Goal: Task Accomplishment & Management: Manage account settings

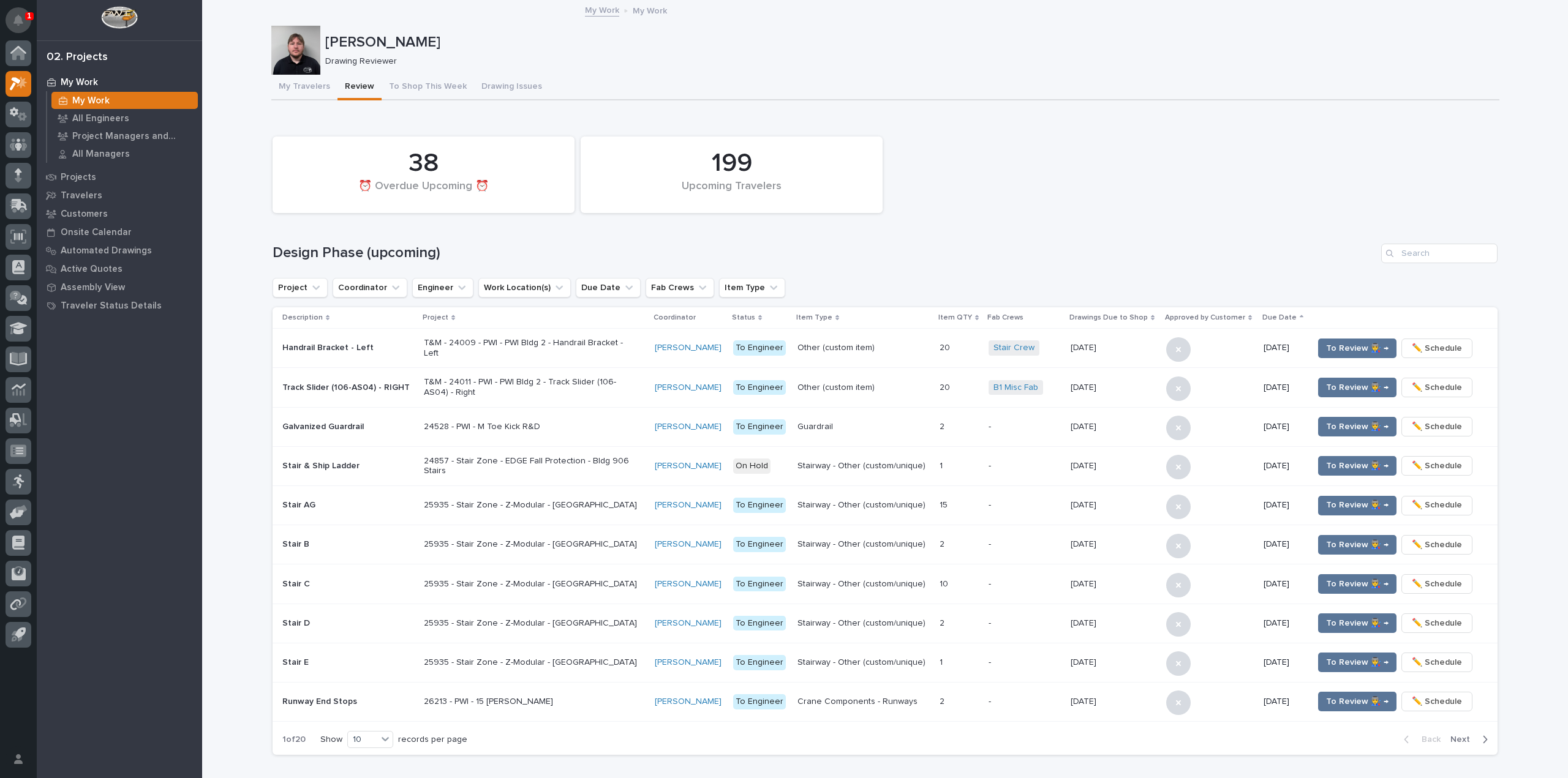
click at [22, 12] on button "Notifications" at bounding box center [18, 20] width 25 height 25
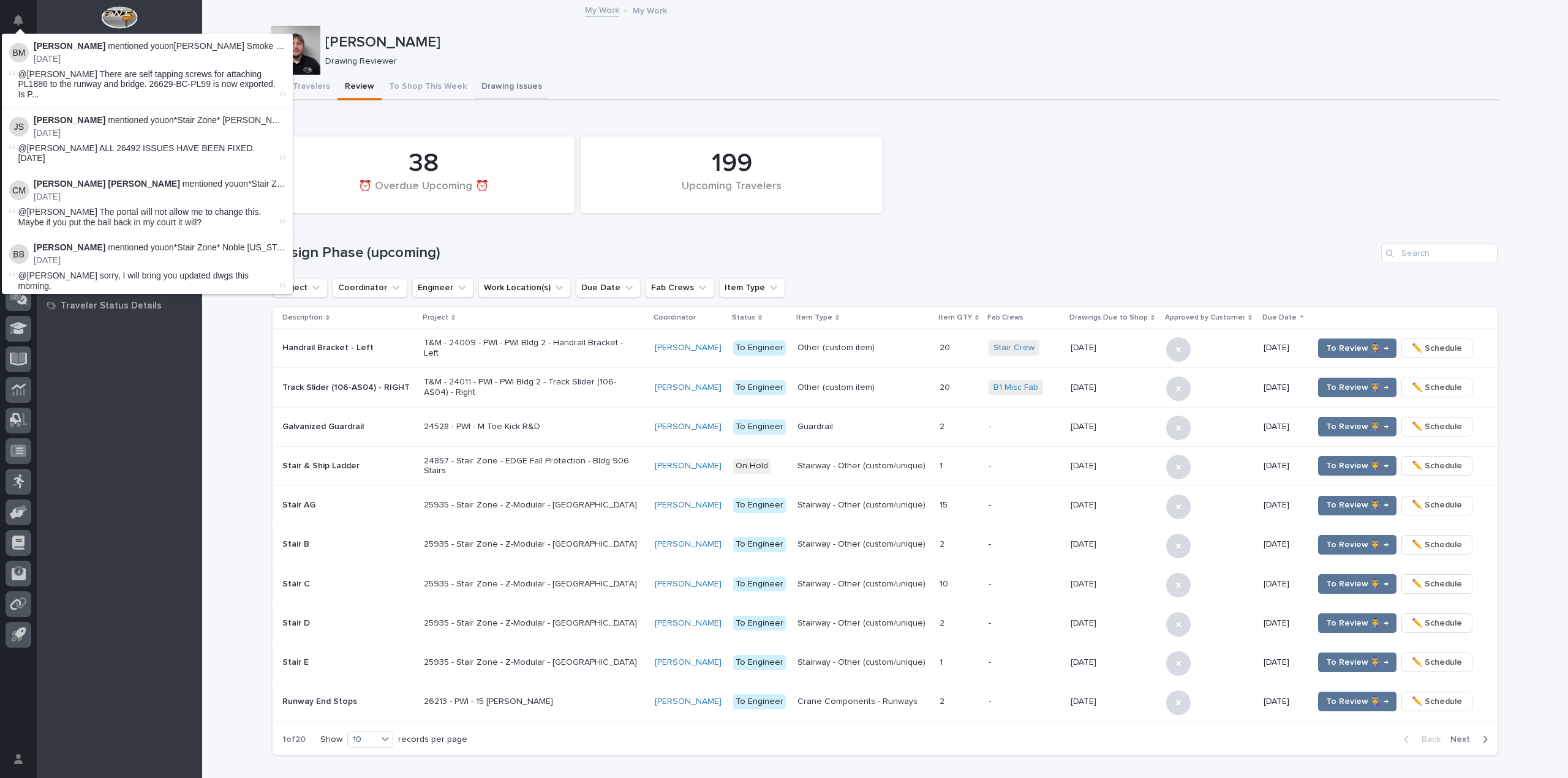
click at [510, 85] on button "Drawing Issues" at bounding box center [511, 87] width 75 height 25
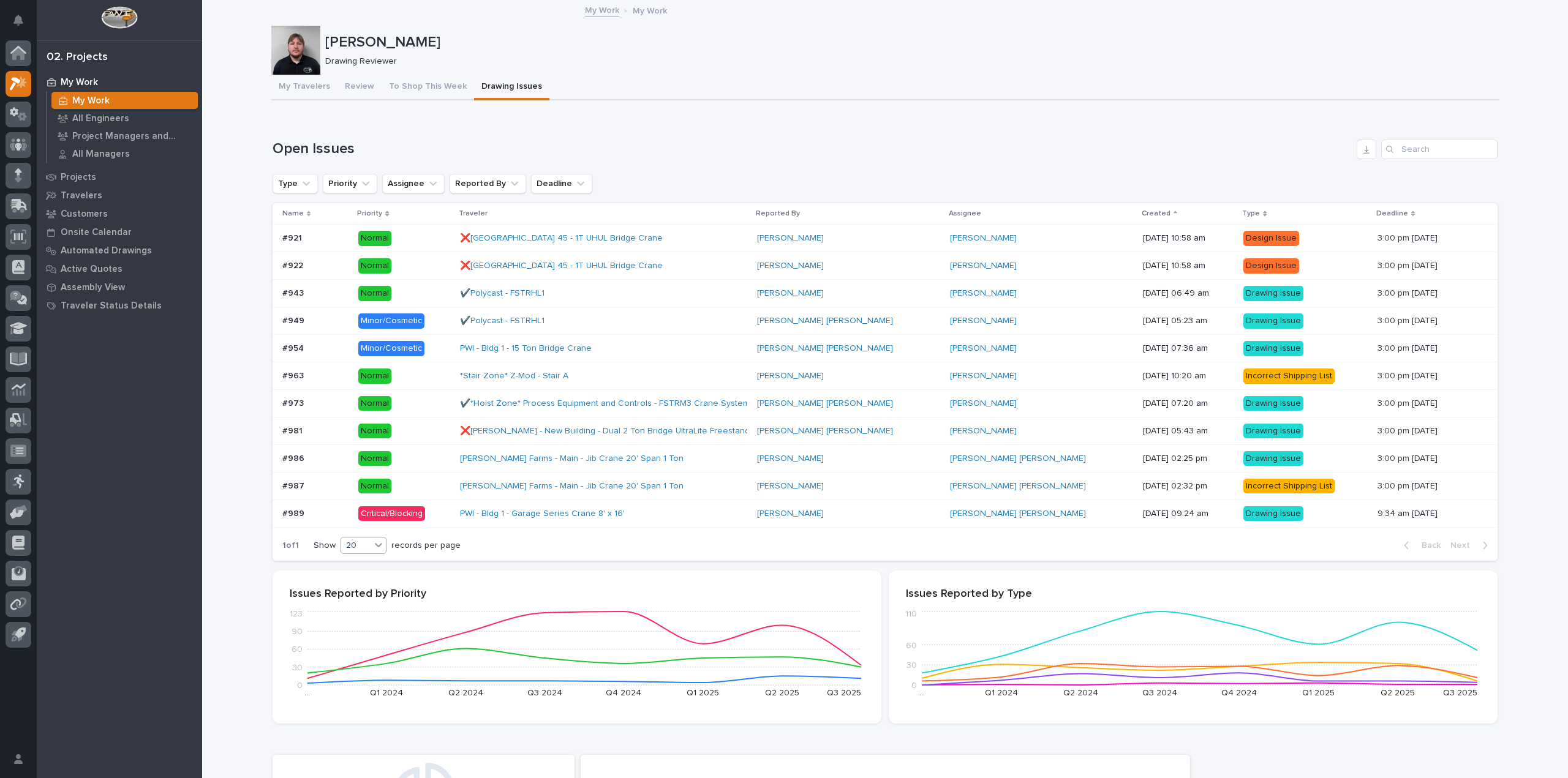
scroll to position [123, 0]
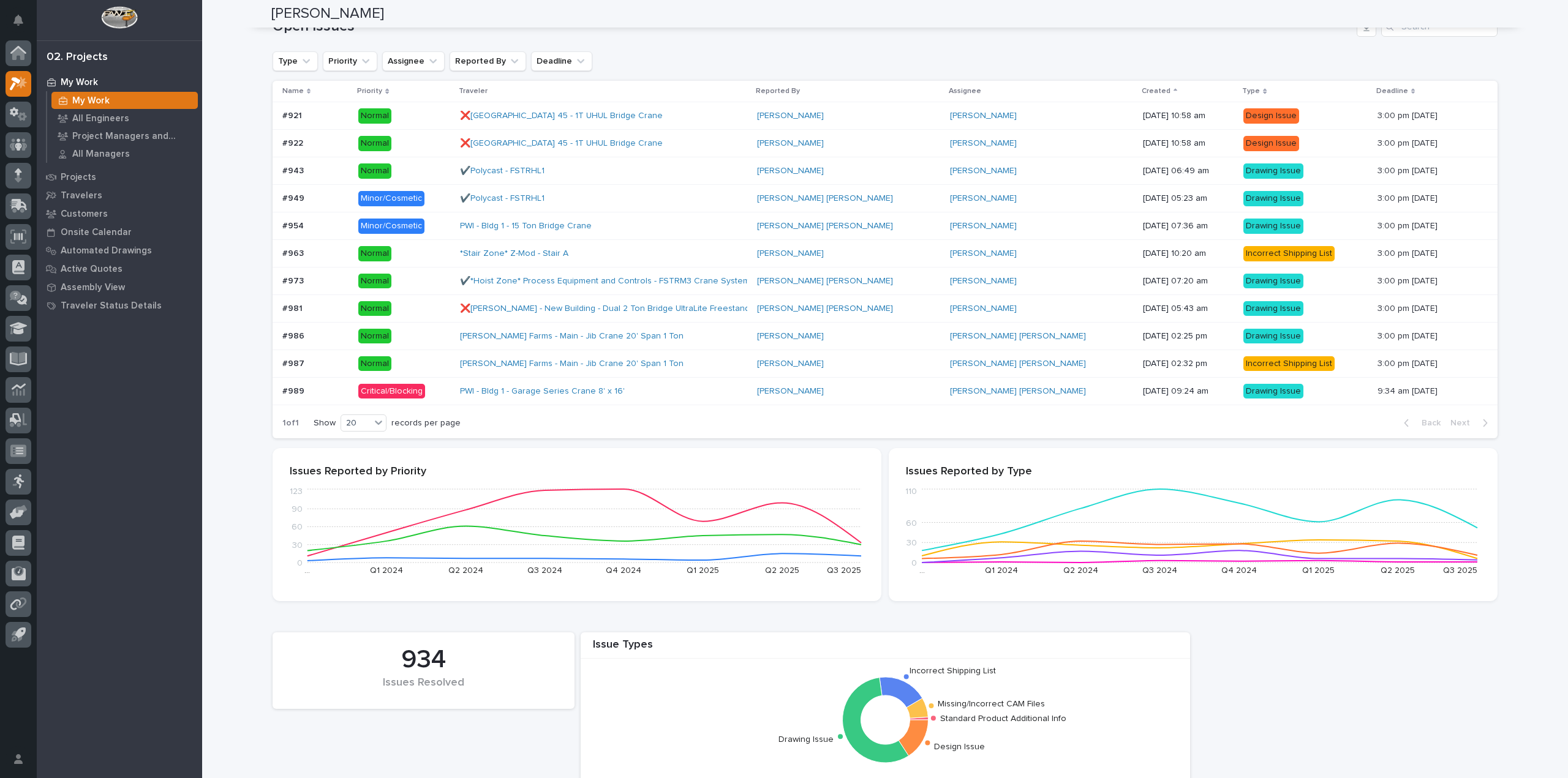
click at [357, 390] on td "Critical/Blocking" at bounding box center [404, 391] width 102 height 28
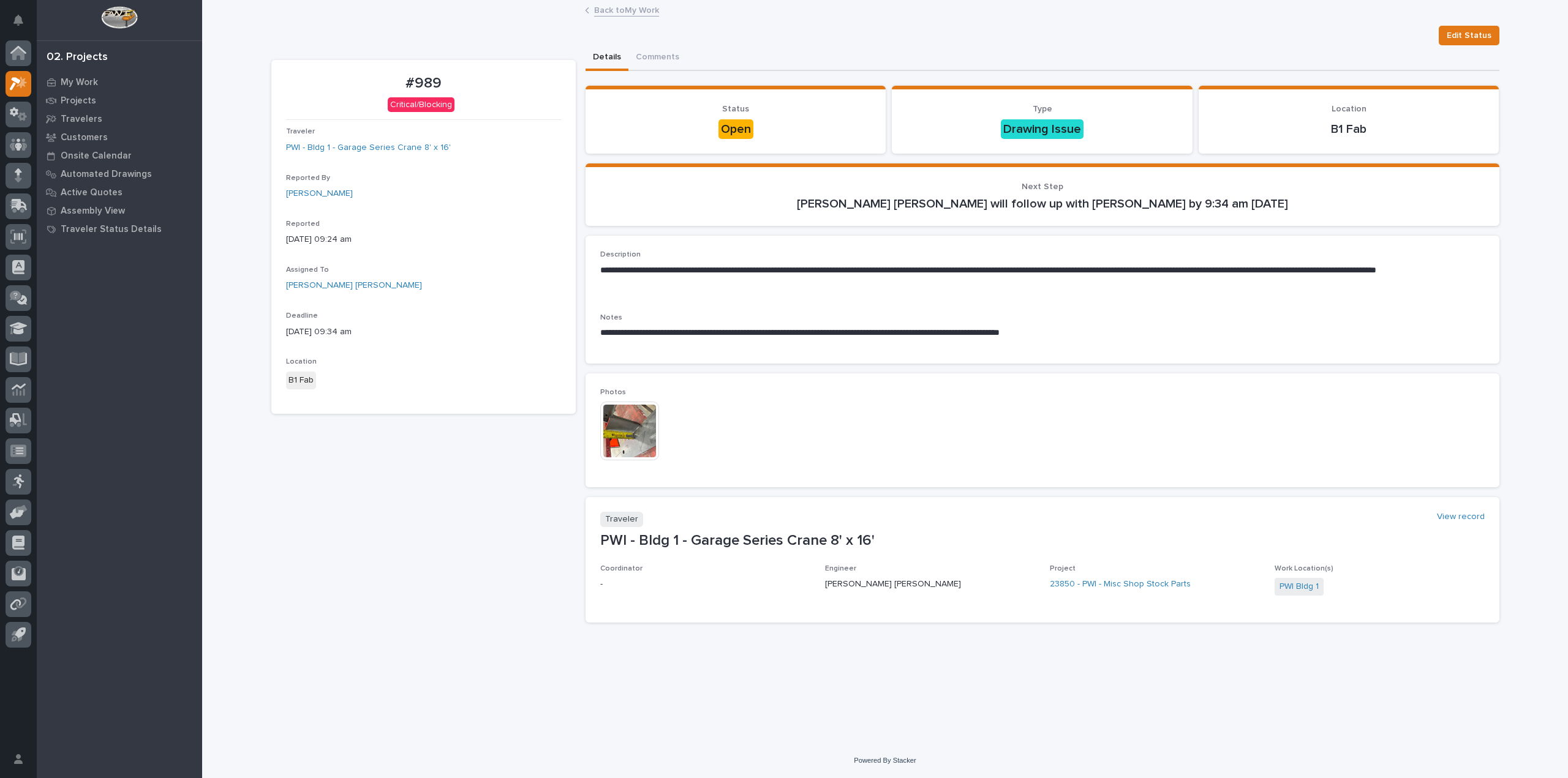
click at [659, 12] on link "Back to My Work" at bounding box center [626, 10] width 65 height 14
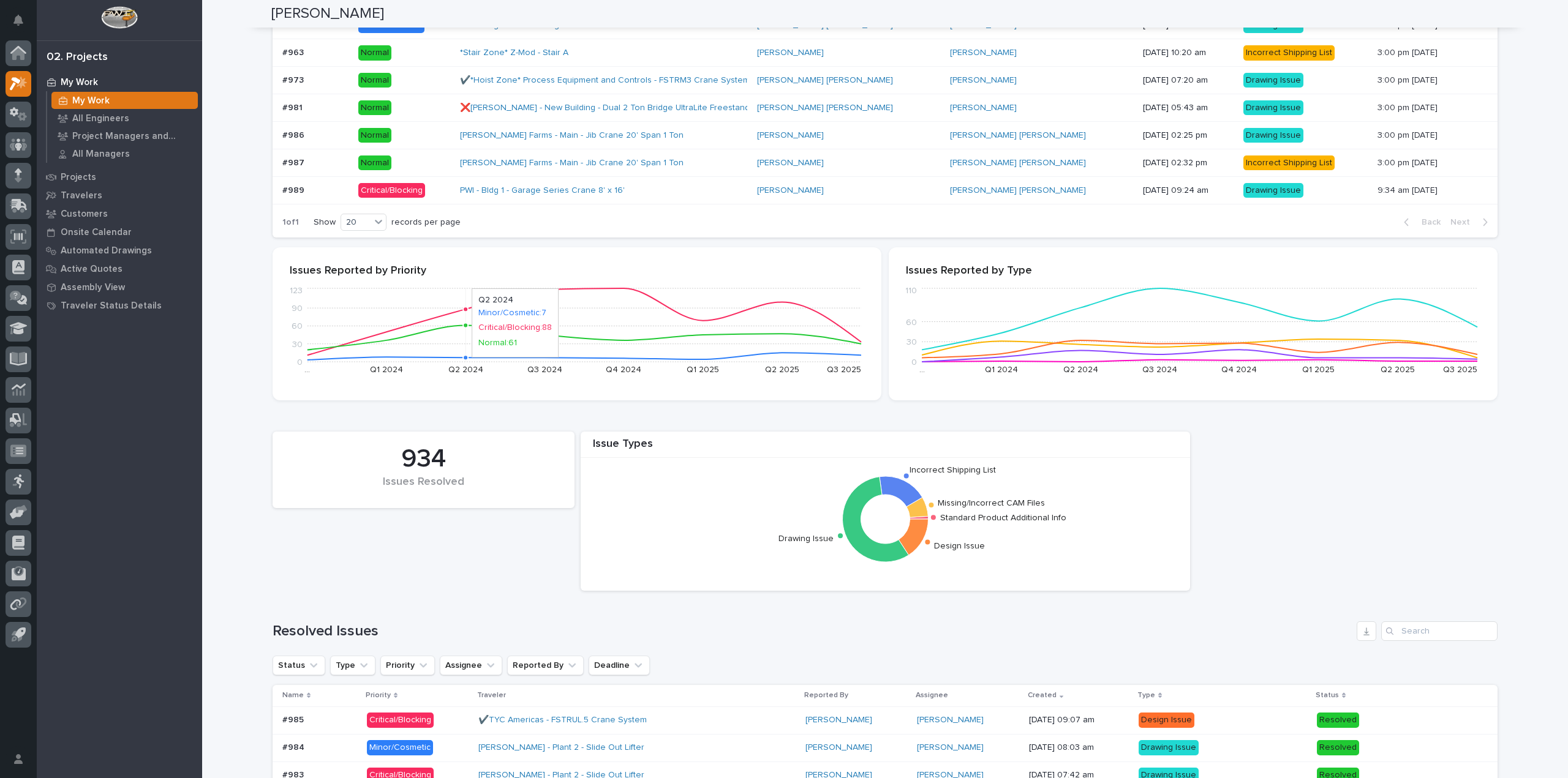
scroll to position [306, 0]
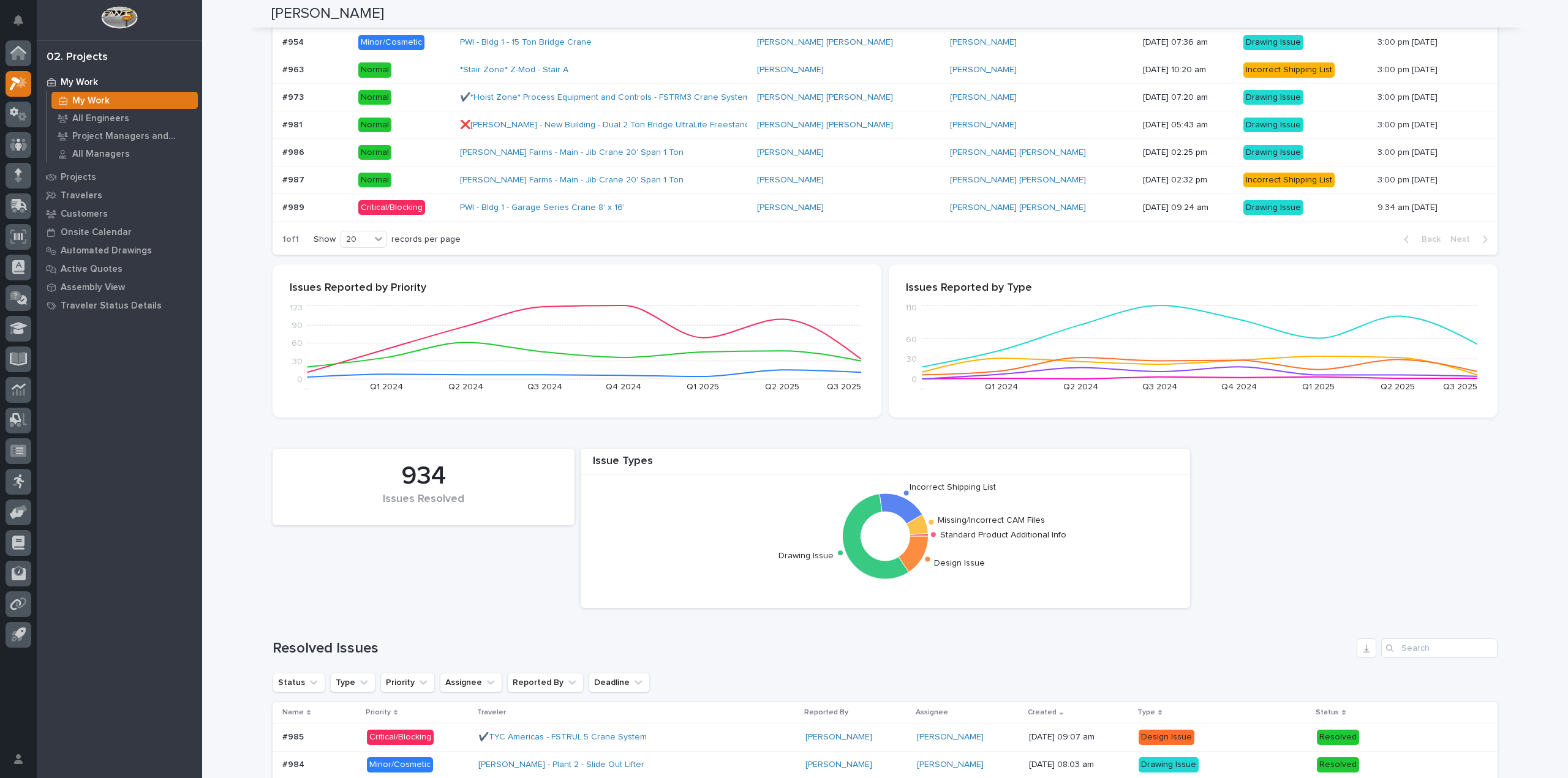
click at [330, 180] on p at bounding box center [316, 180] width 66 height 10
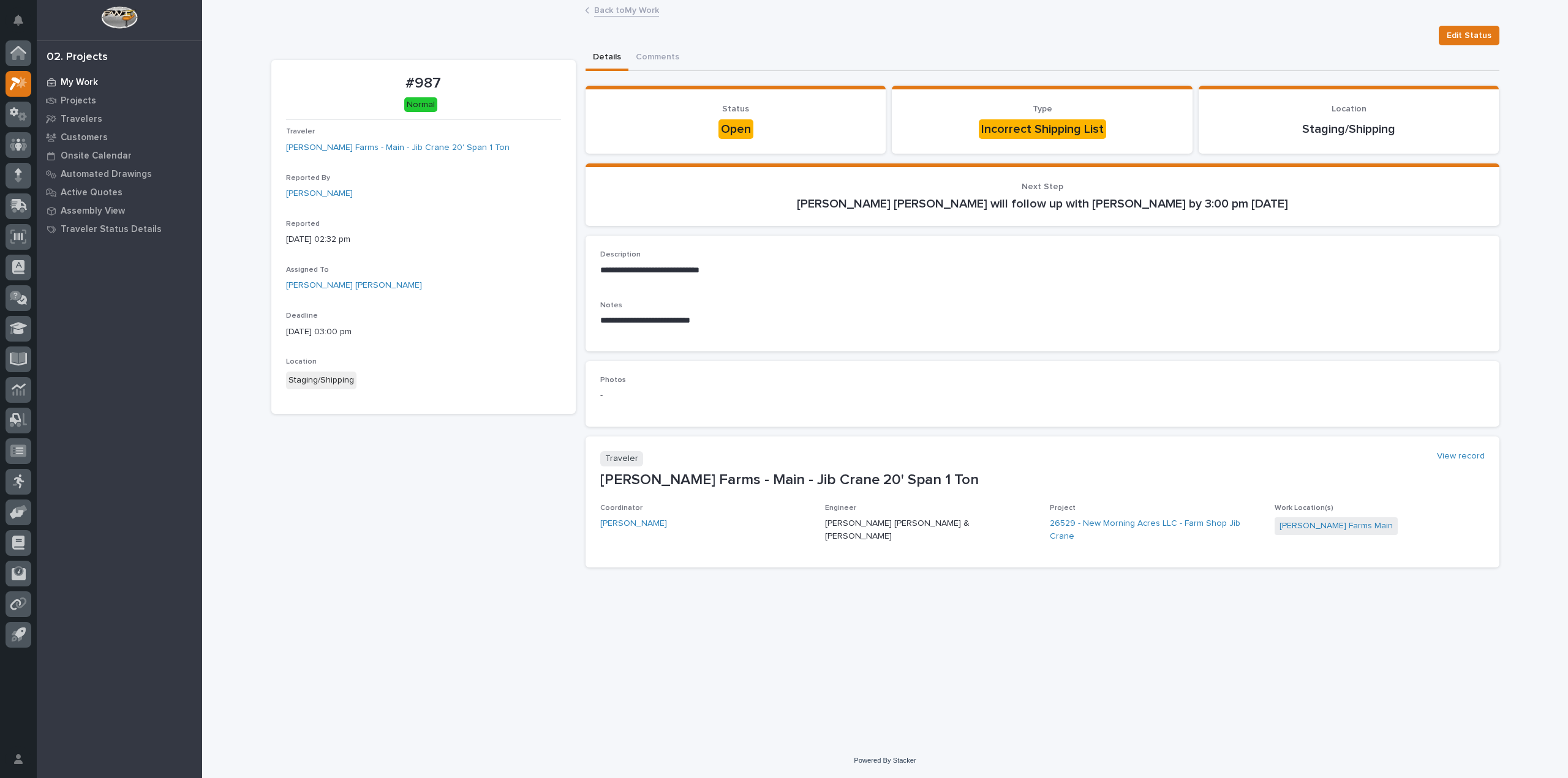
click at [78, 86] on p "My Work" at bounding box center [79, 83] width 37 height 11
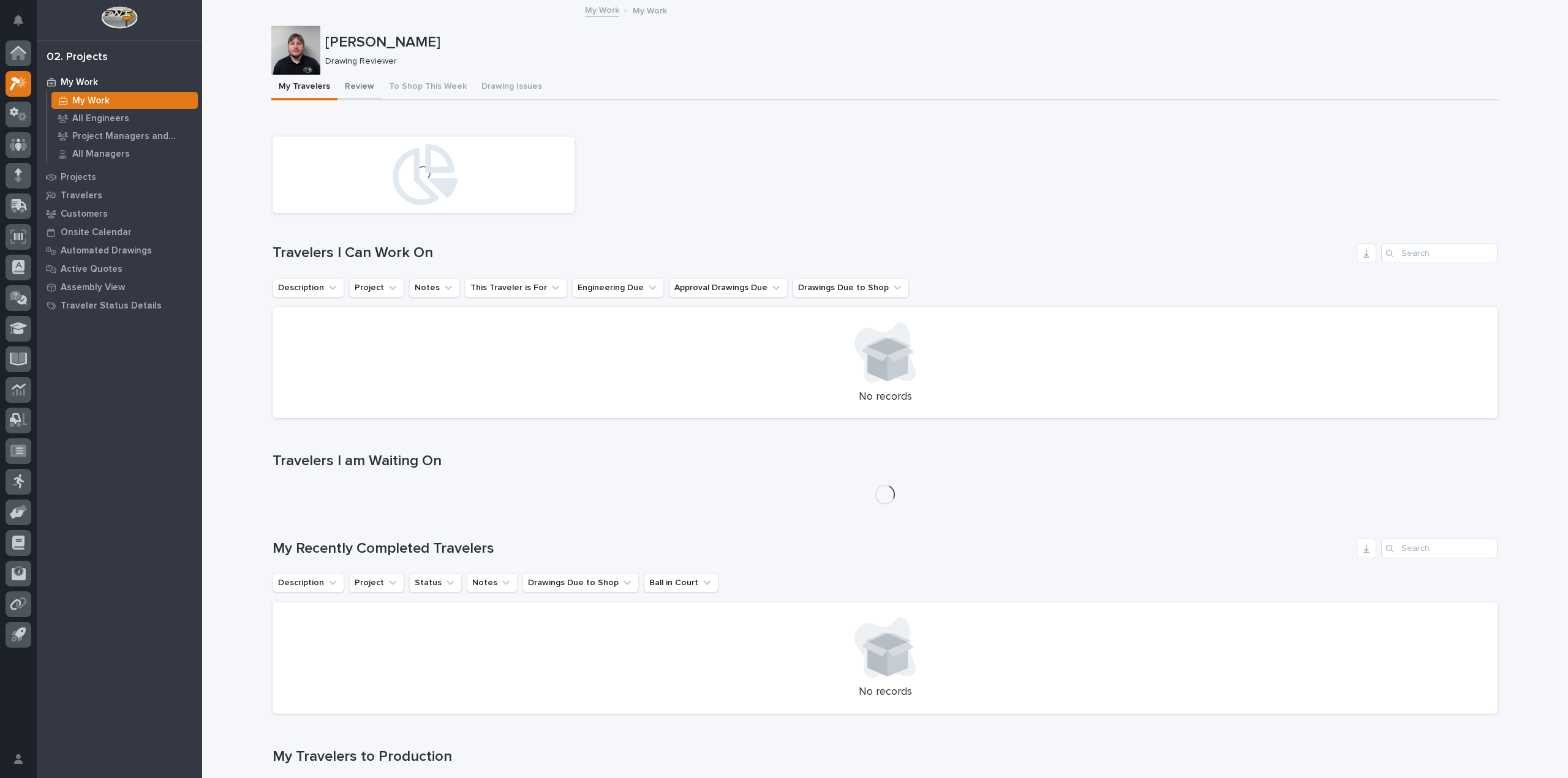
click at [351, 82] on button "Review" at bounding box center [360, 87] width 44 height 25
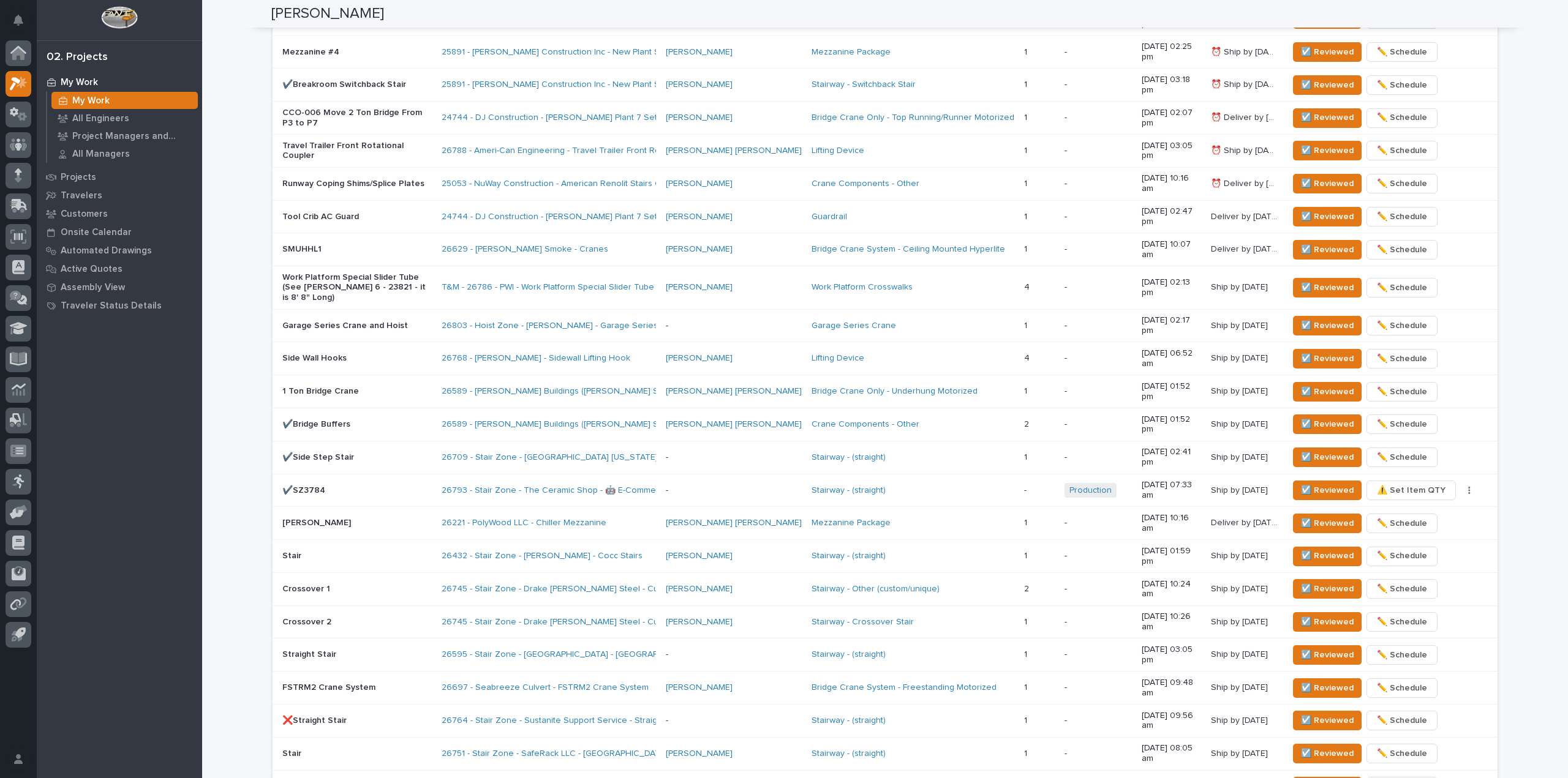
scroll to position [918, 0]
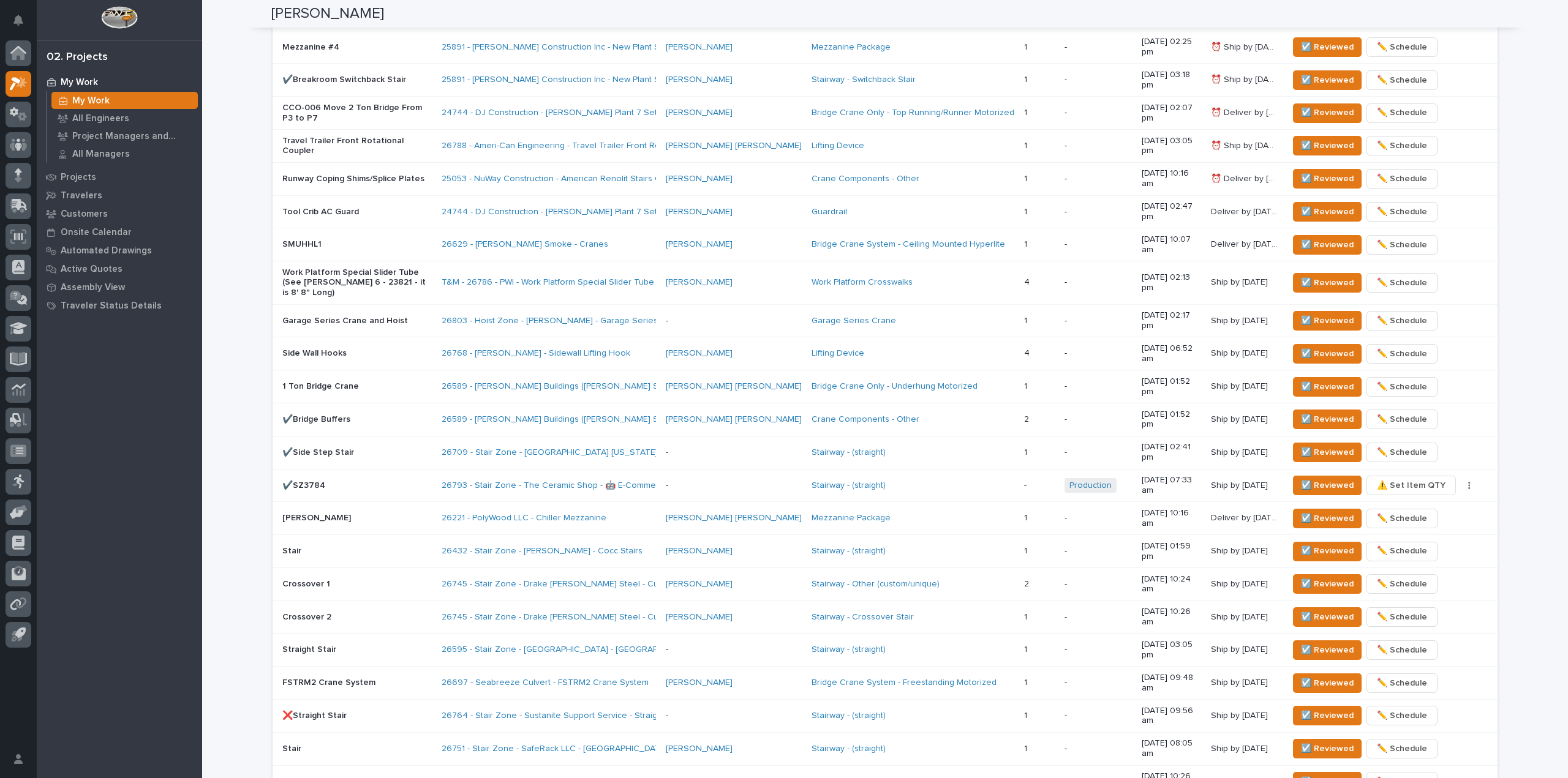
click at [257, 72] on div "**********" at bounding box center [885, 115] width 1365 height 2065
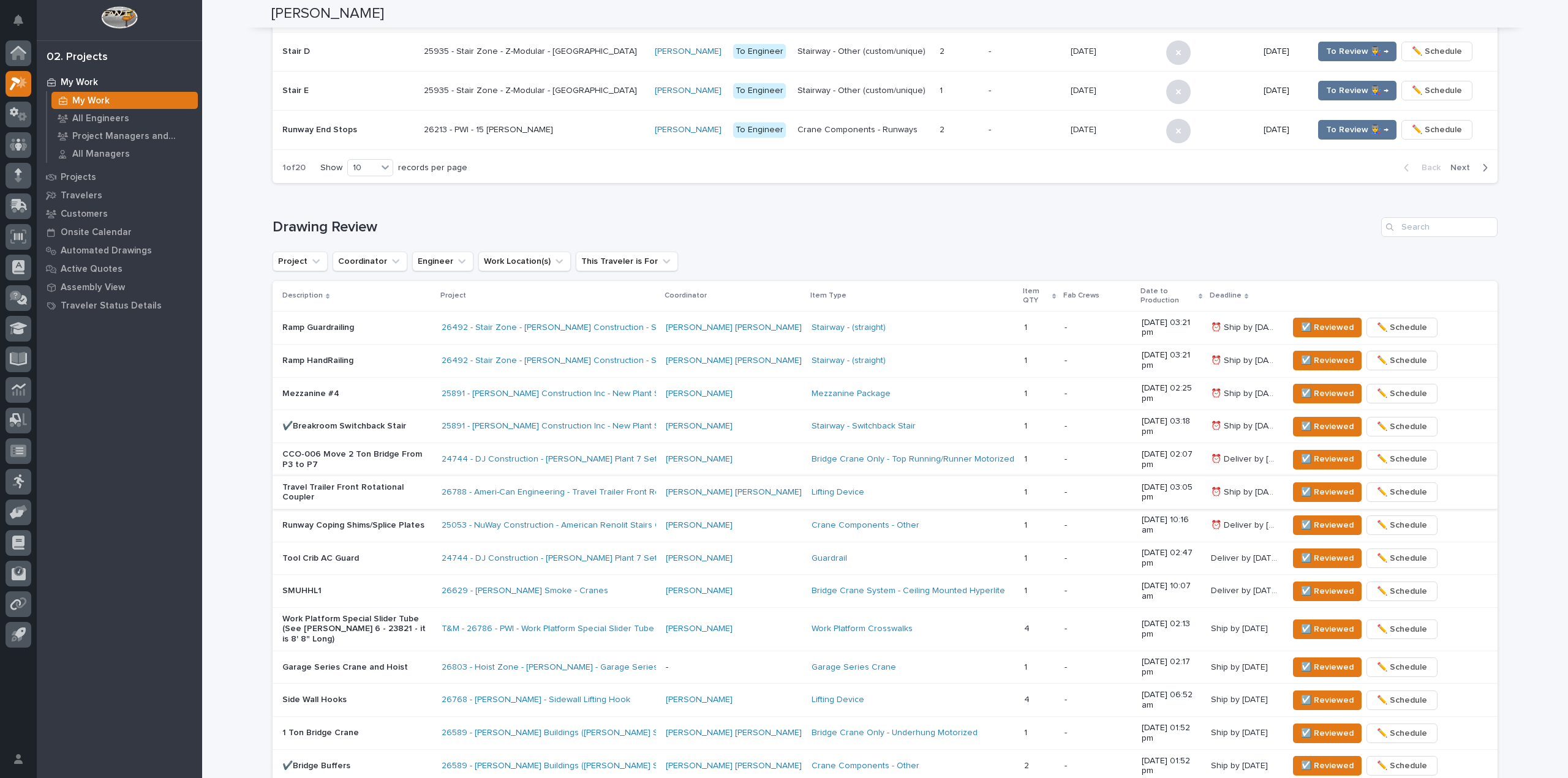
scroll to position [551, 0]
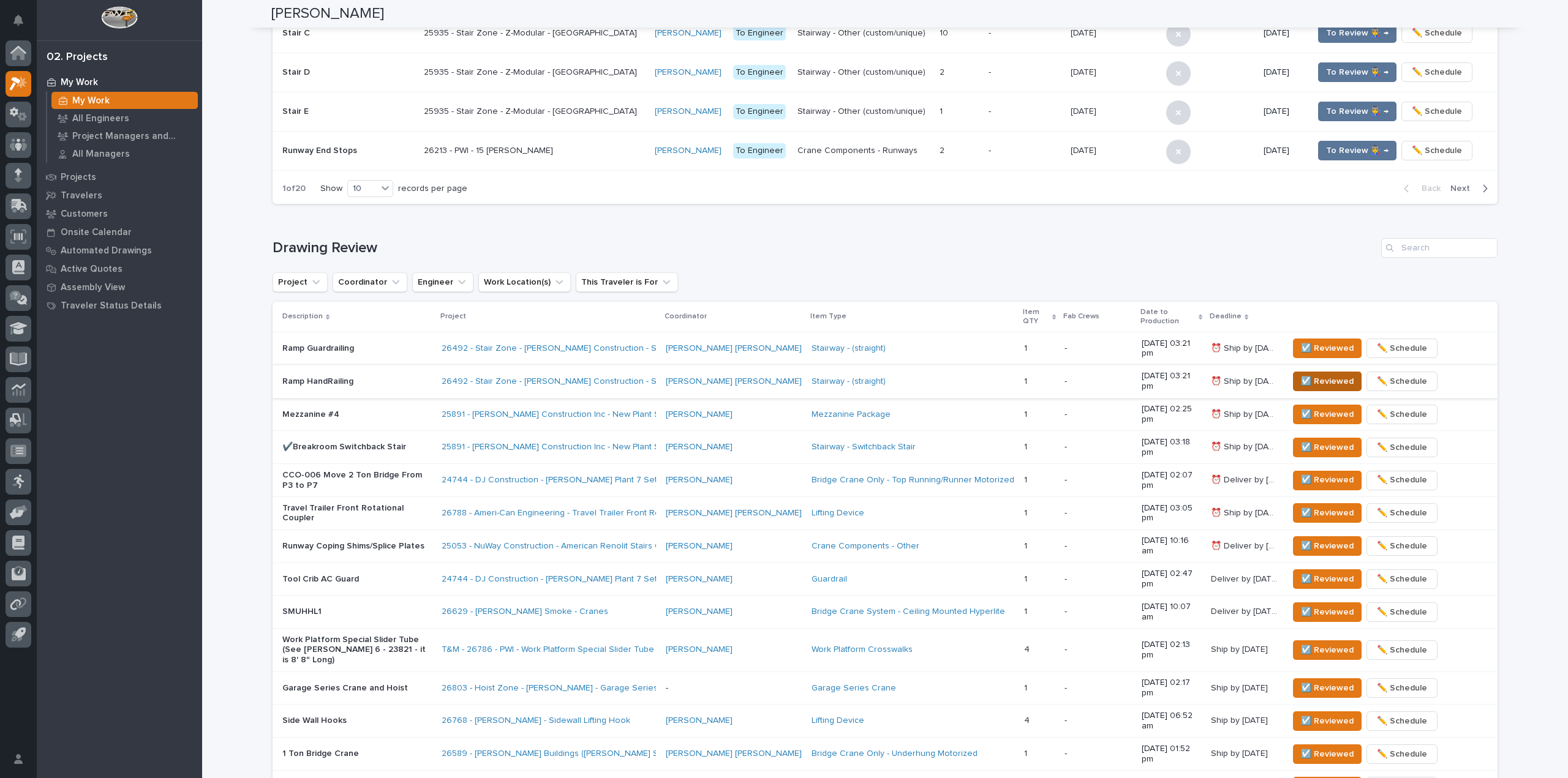
click at [1328, 378] on span "☑️ Reviewed" at bounding box center [1327, 381] width 52 height 14
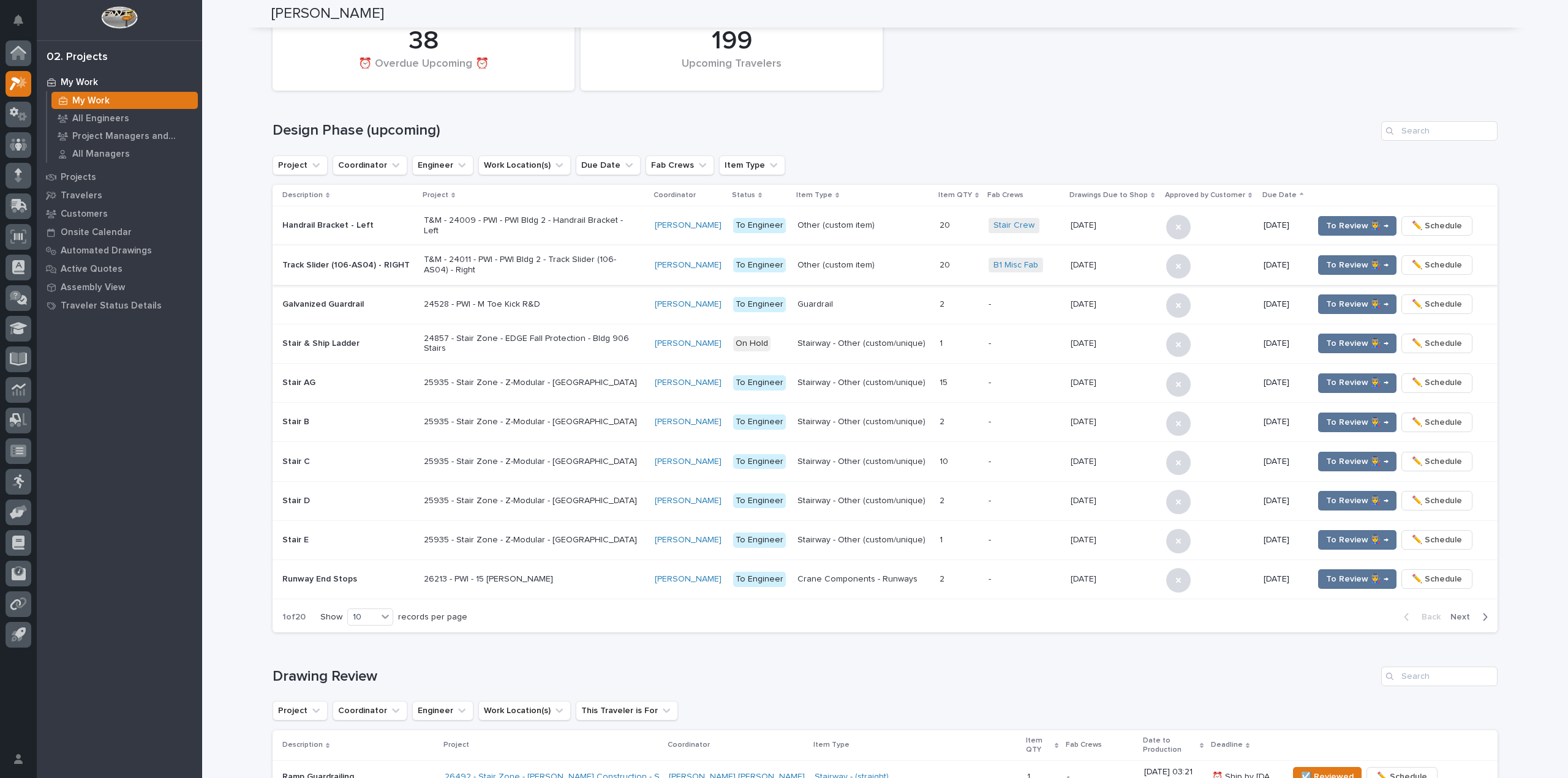
scroll to position [0, 0]
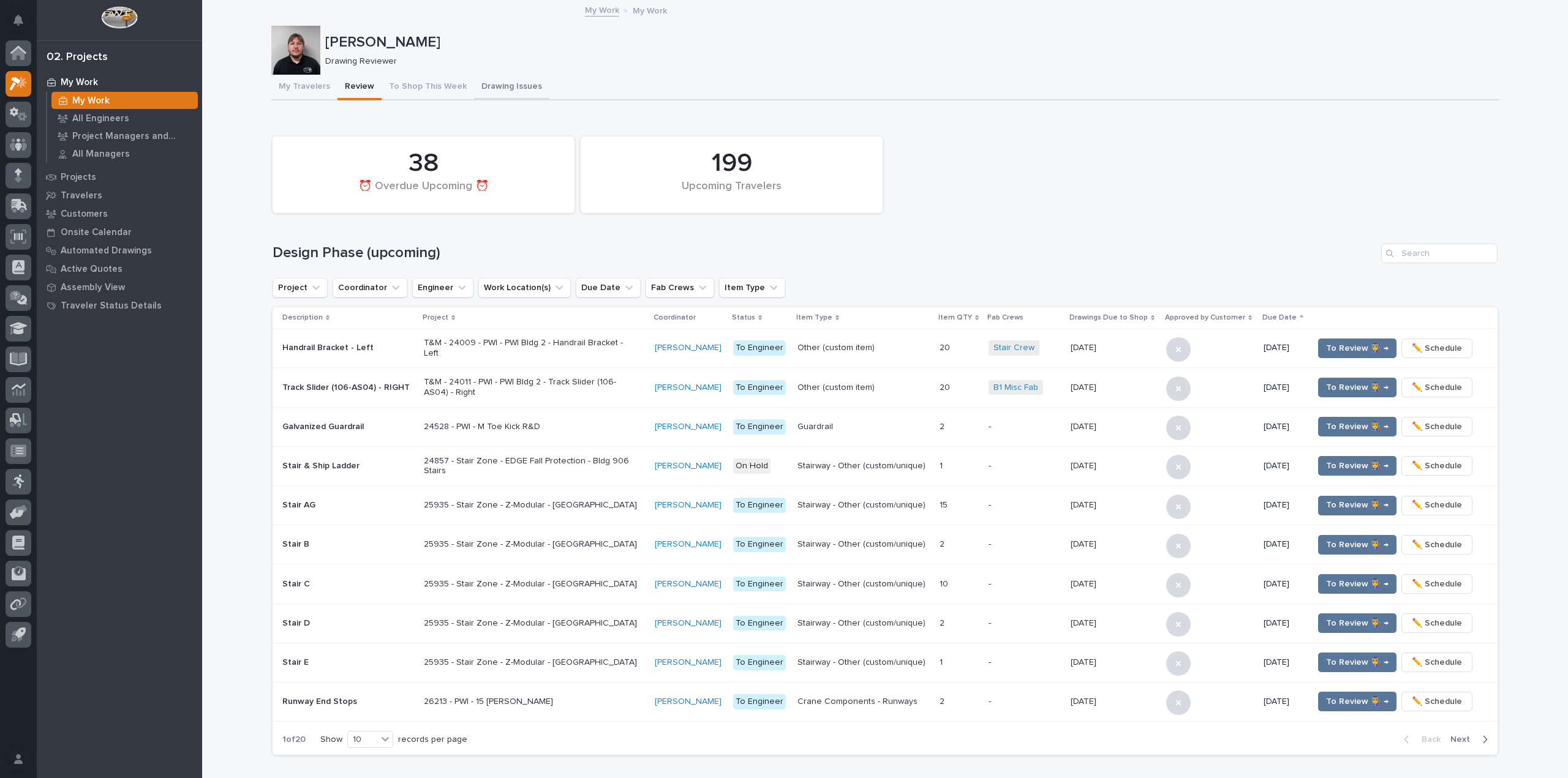
click at [503, 86] on button "Drawing Issues" at bounding box center [511, 87] width 75 height 25
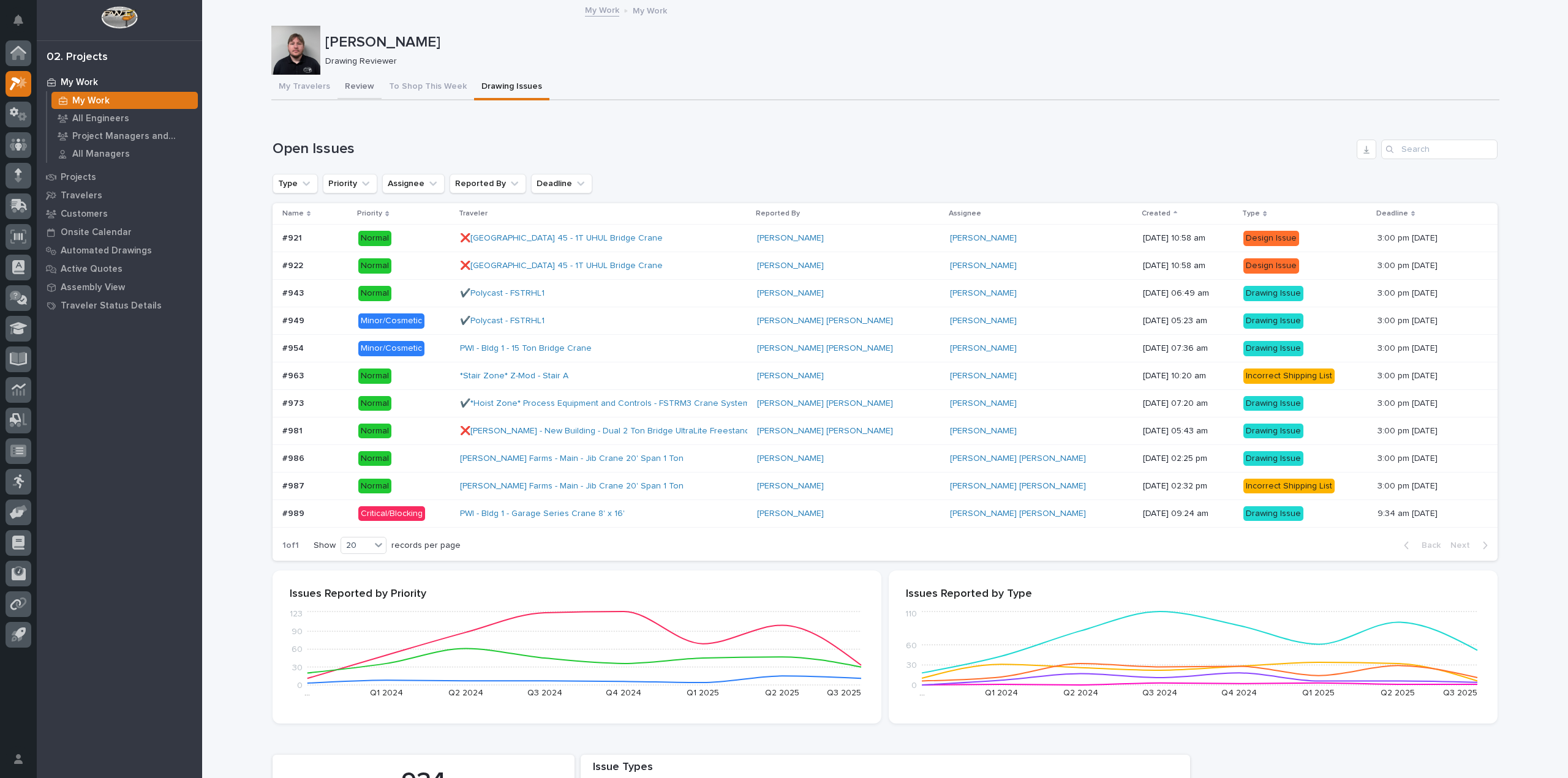
drag, startPoint x: 340, startPoint y: 79, endPoint x: 31, endPoint y: 65, distance: 309.3
click at [340, 79] on button "Review" at bounding box center [360, 87] width 44 height 25
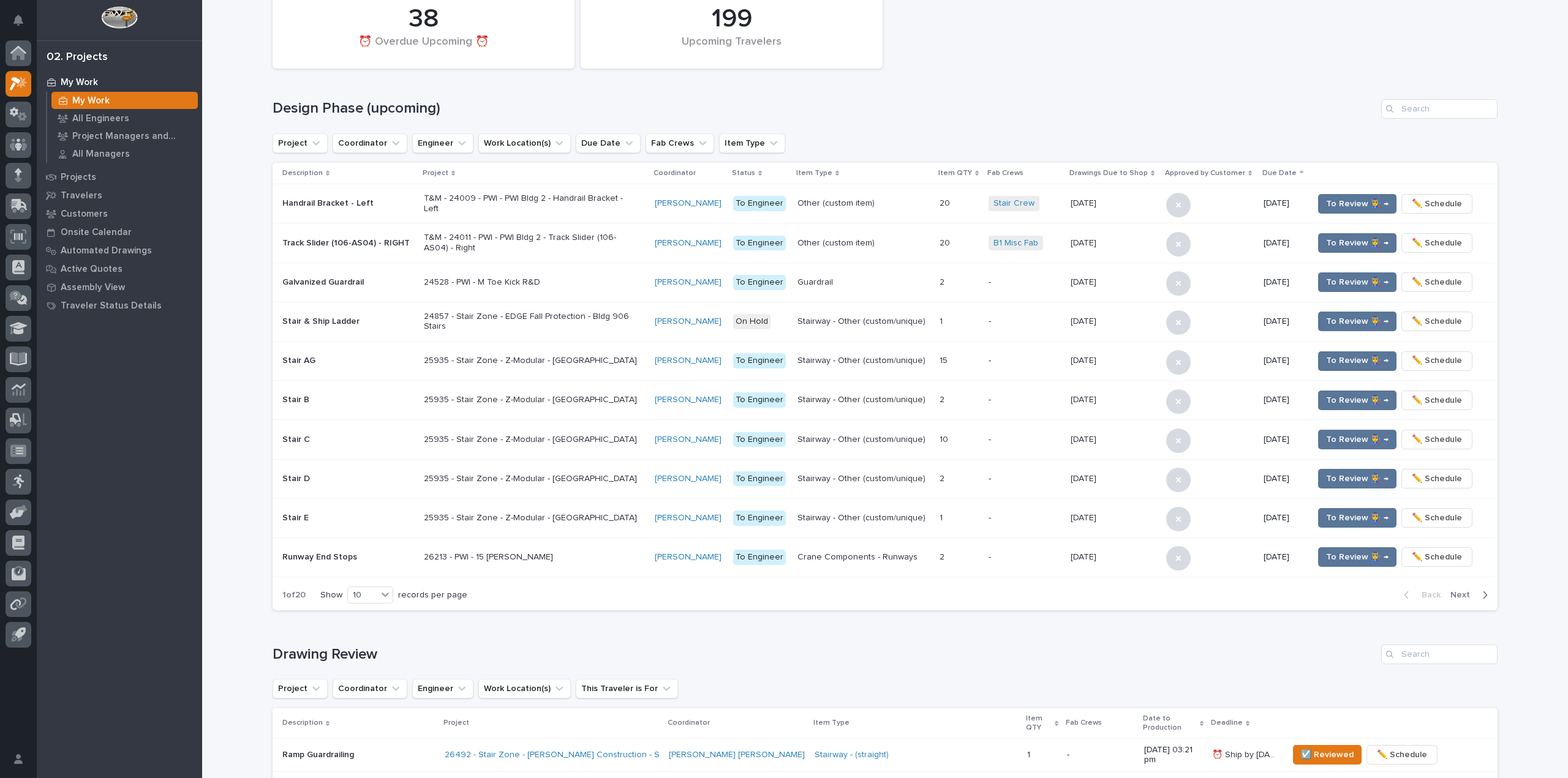
scroll to position [735, 0]
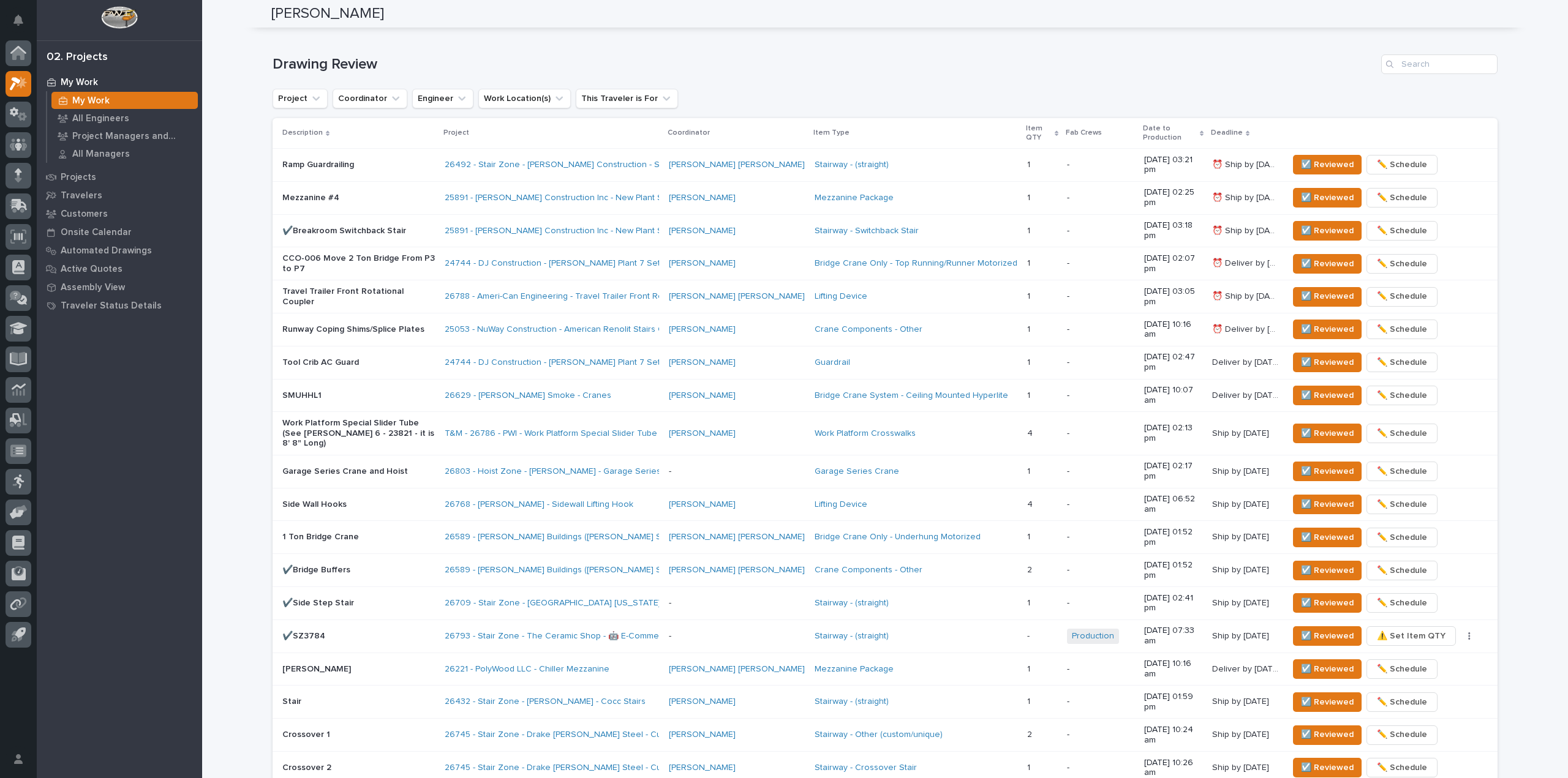
click at [391, 159] on div "Ramp Guardrailing" at bounding box center [358, 163] width 152 height 13
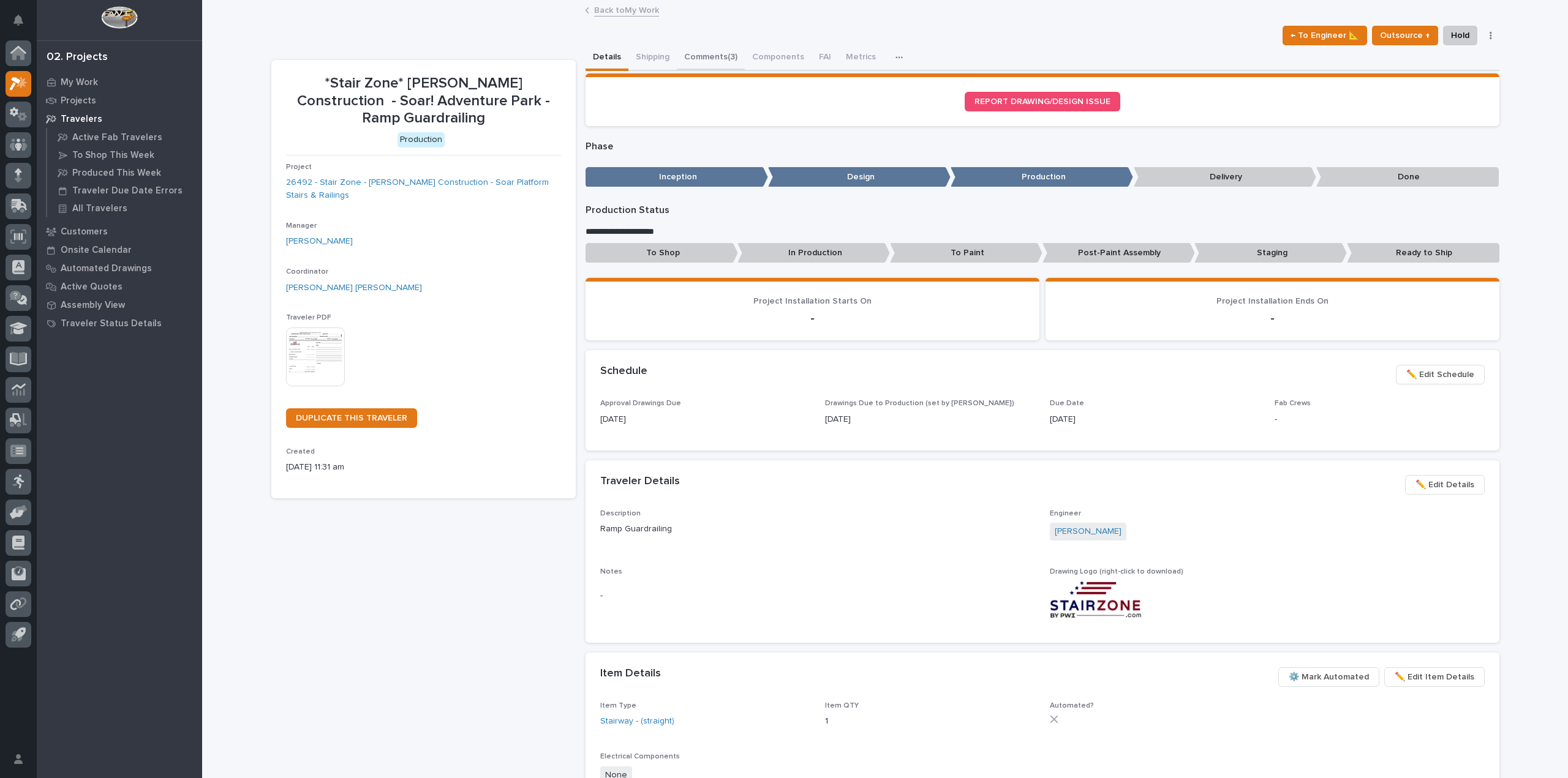
click at [725, 58] on button "Comments (3)" at bounding box center [710, 58] width 68 height 25
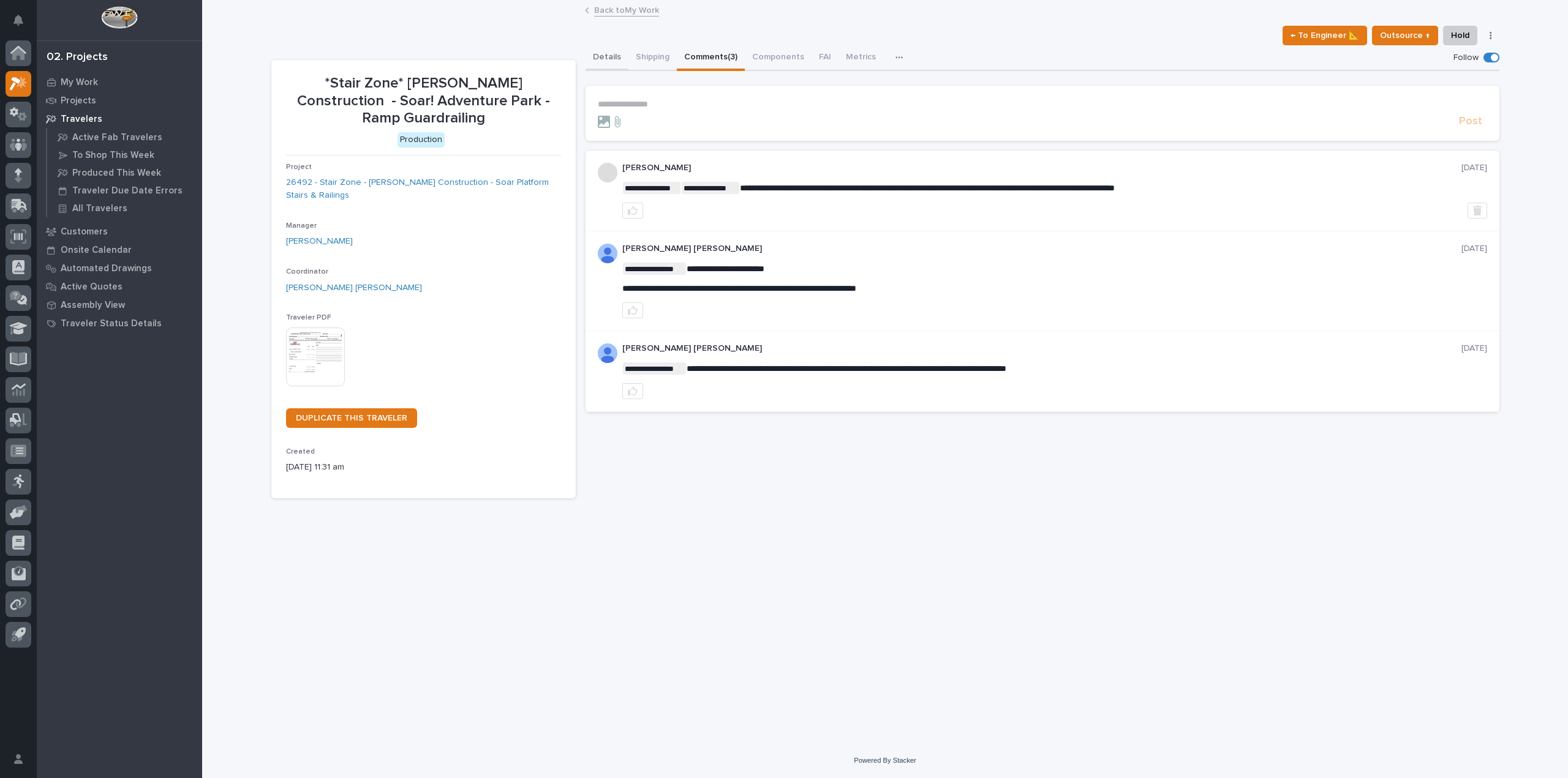
click at [617, 58] on button "Details" at bounding box center [607, 58] width 43 height 25
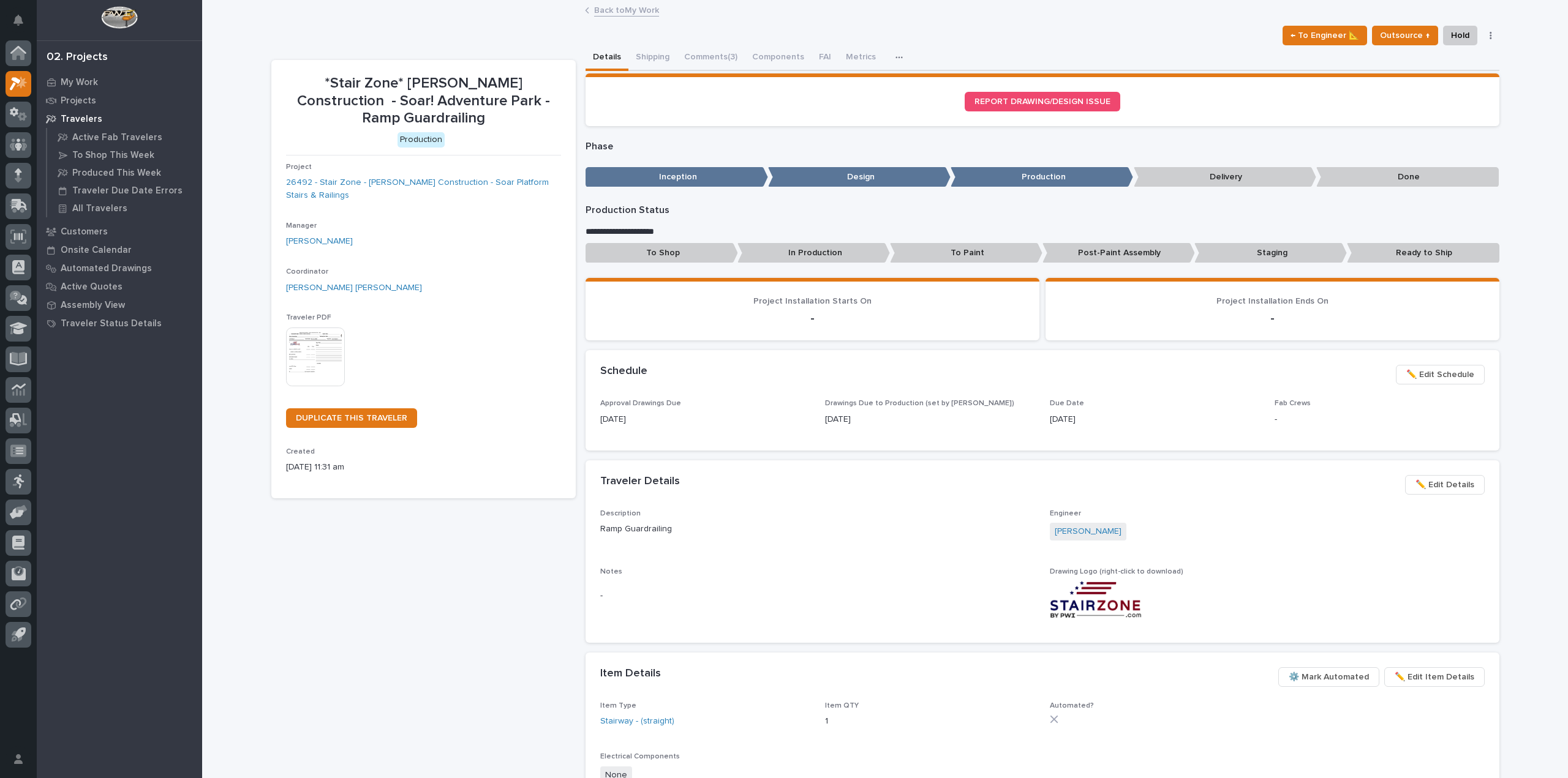
click at [604, 11] on link "Back to My Work" at bounding box center [626, 10] width 65 height 14
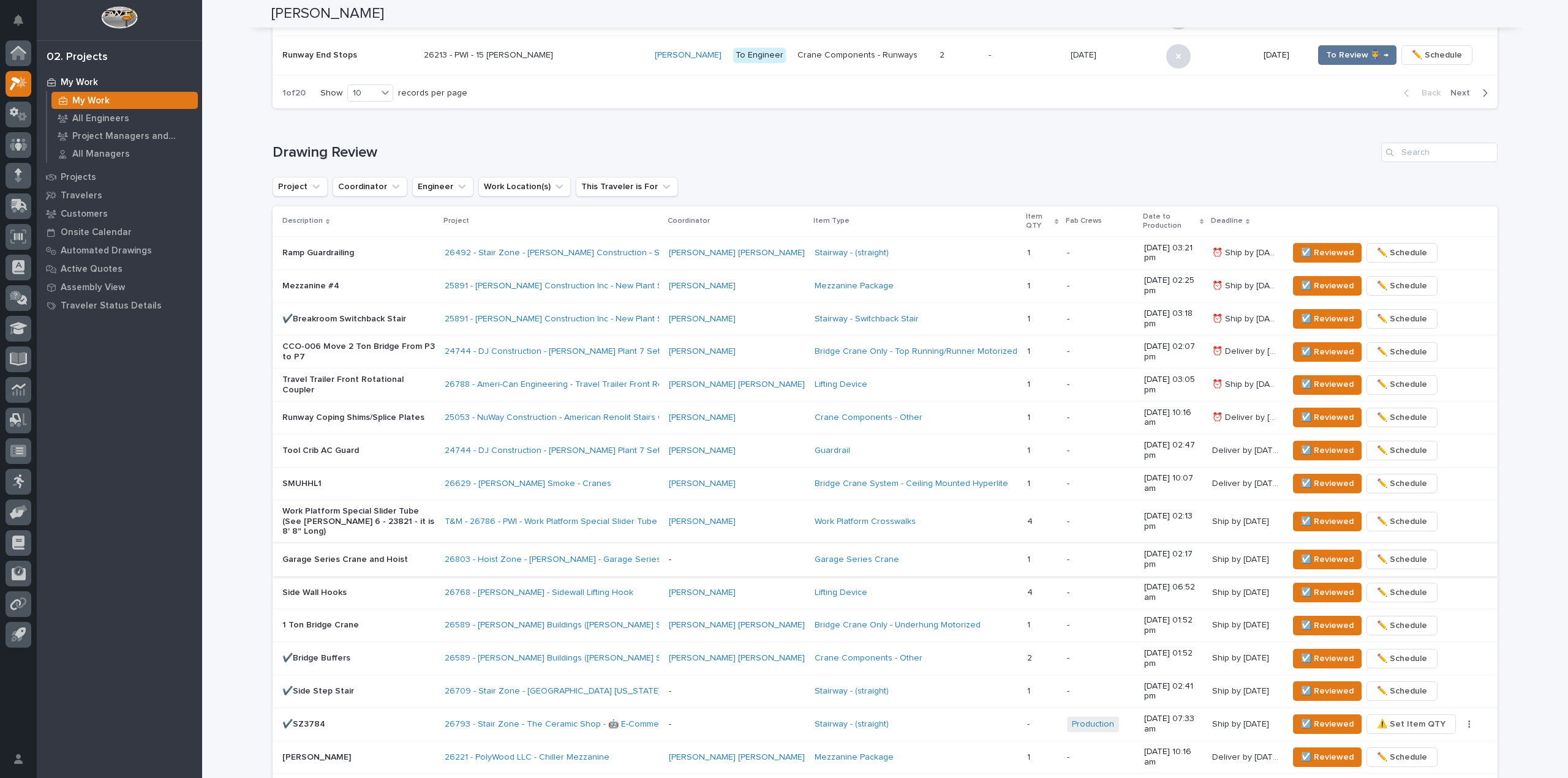
scroll to position [496, 0]
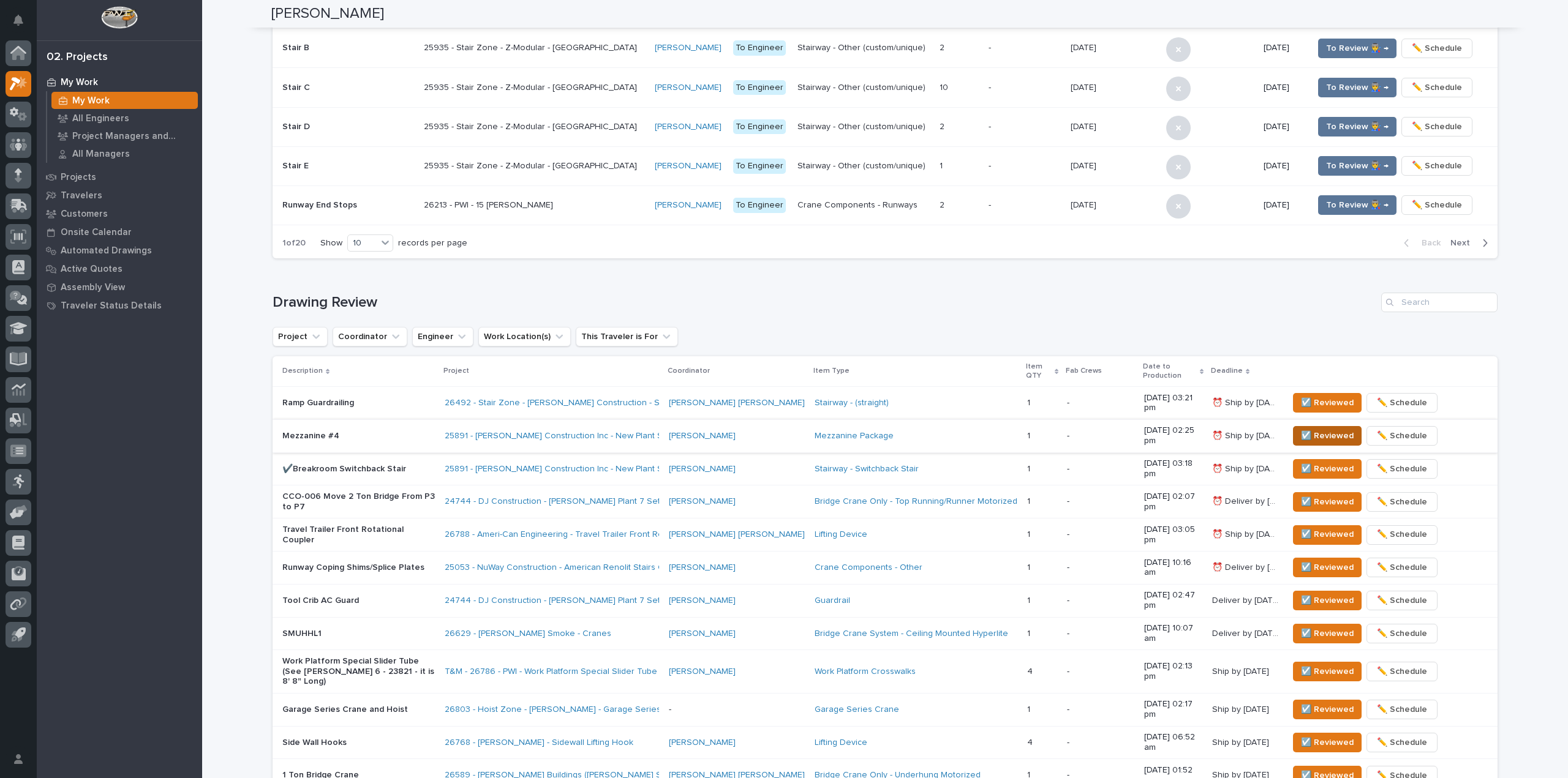
click at [1315, 429] on span "☑️ Reviewed" at bounding box center [1327, 435] width 52 height 14
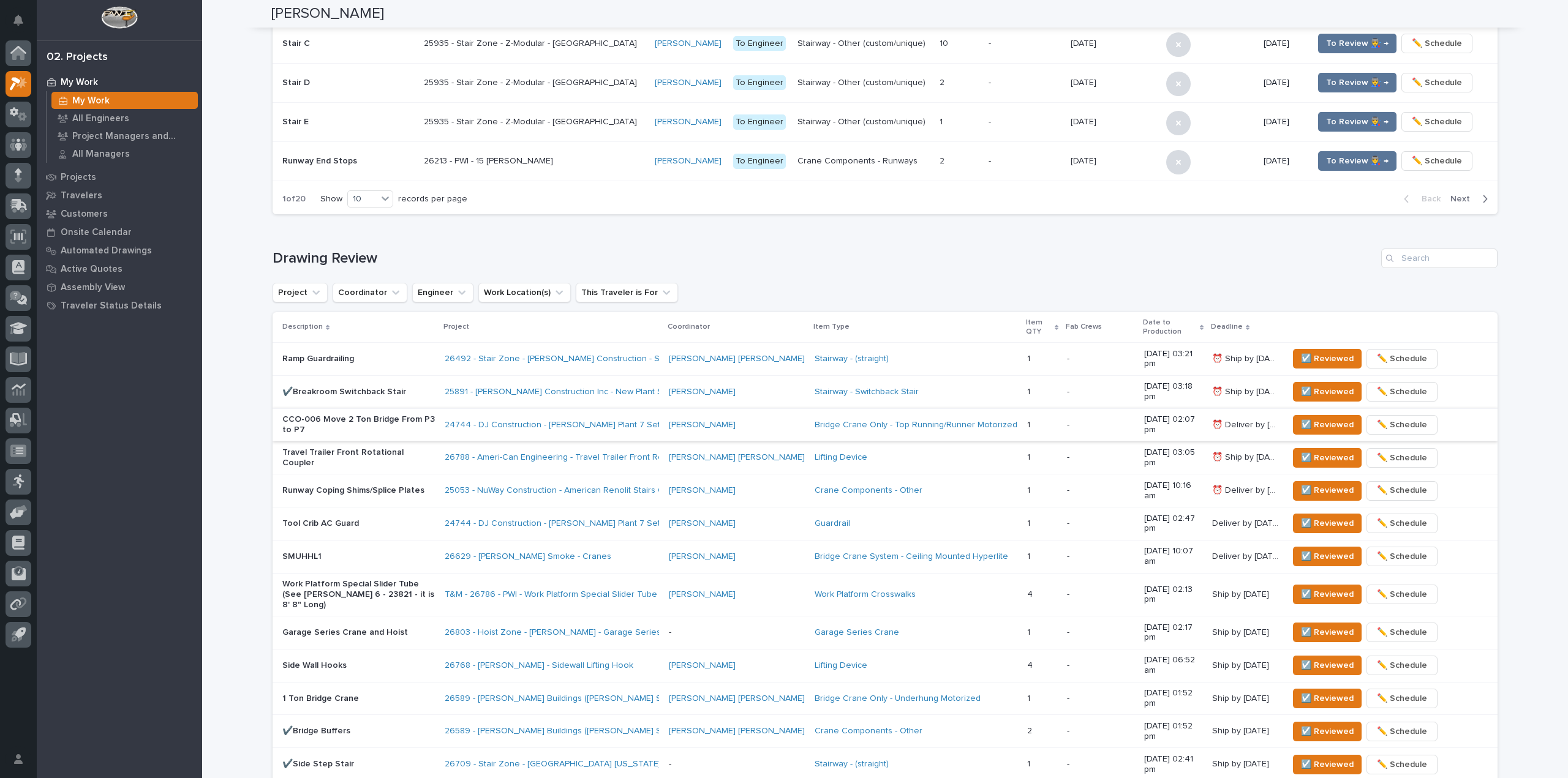
scroll to position [558, 0]
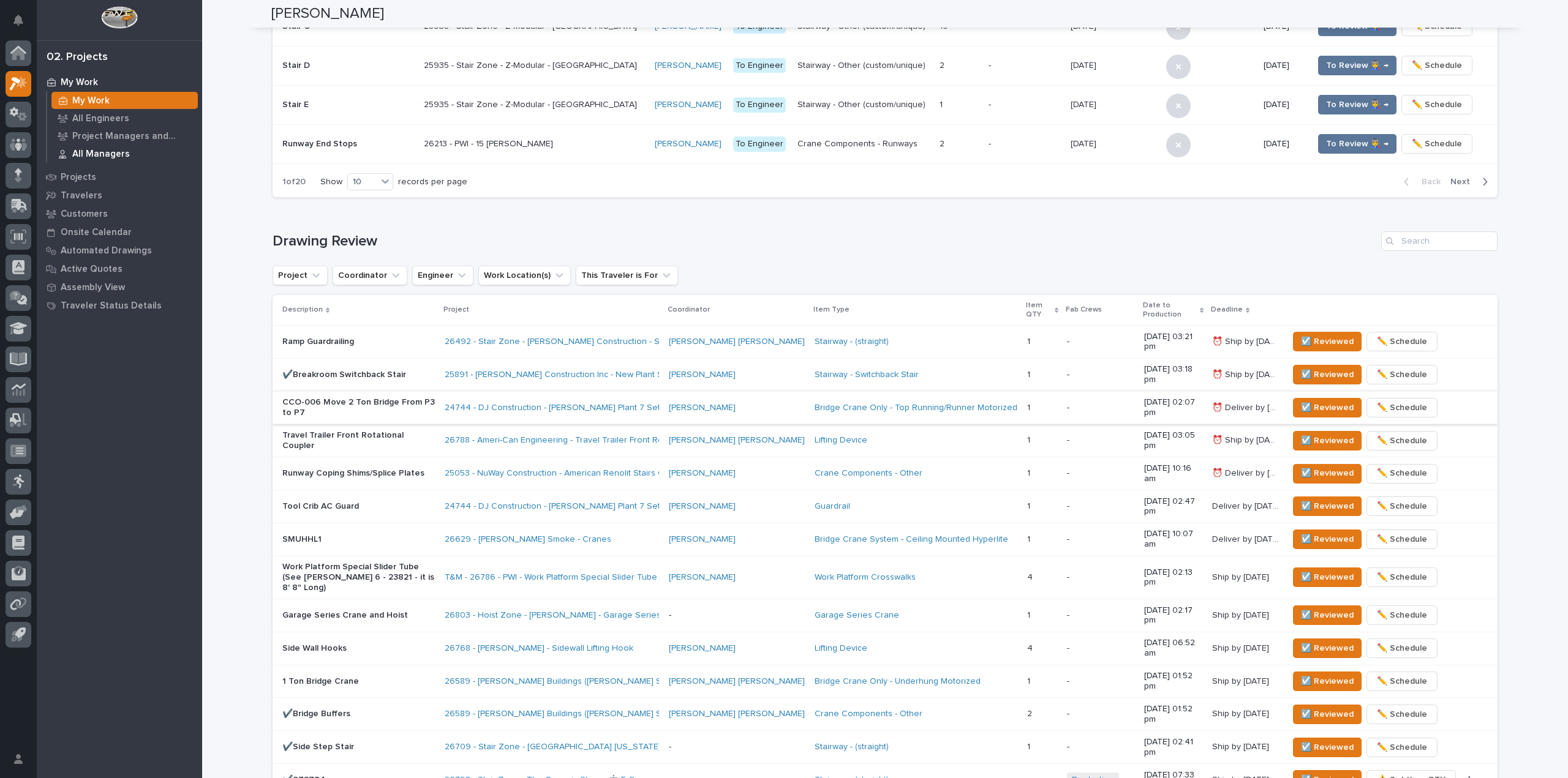
click at [57, 149] on div "All Managers" at bounding box center [125, 154] width 146 height 17
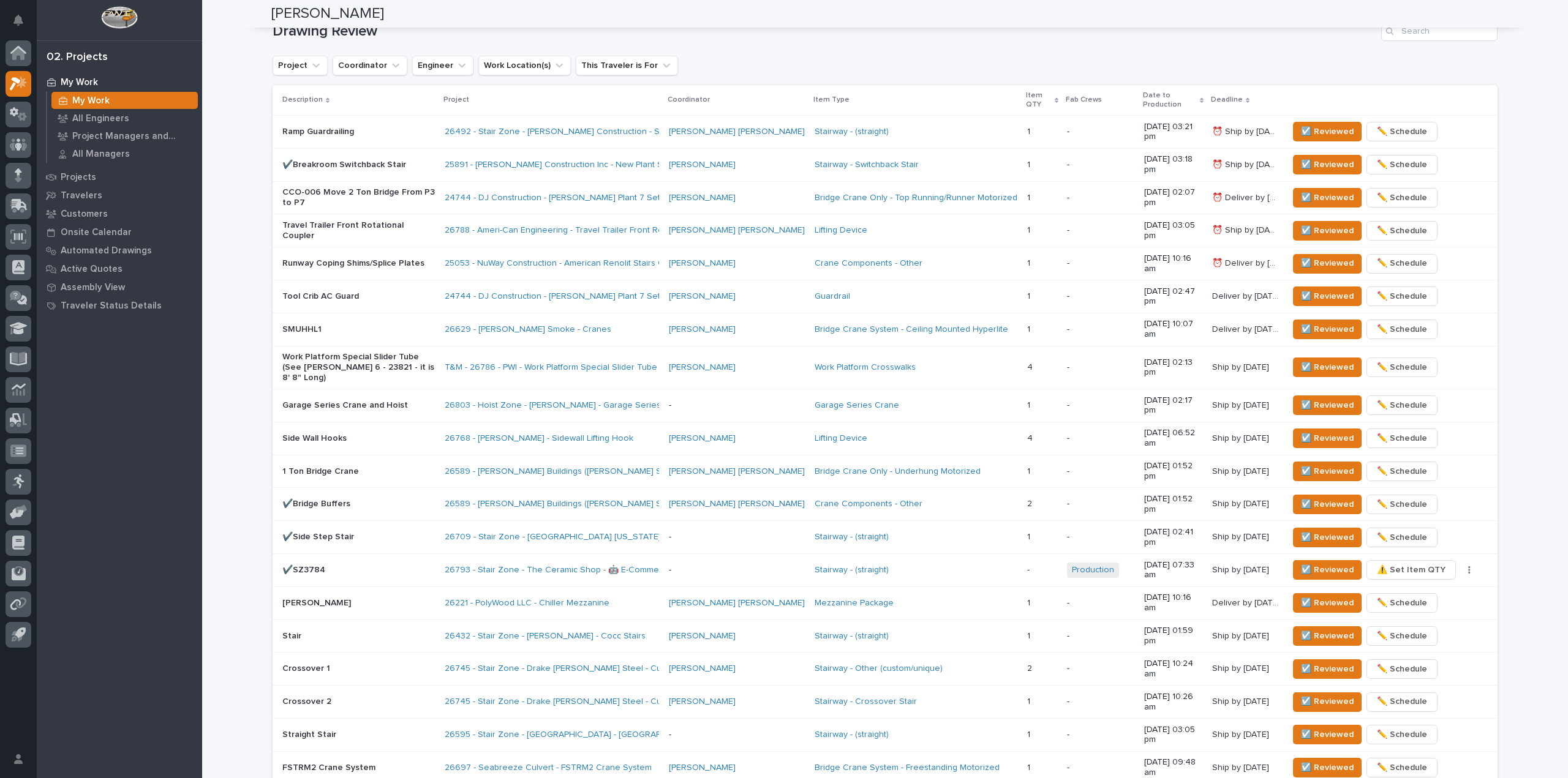
scroll to position [735, 0]
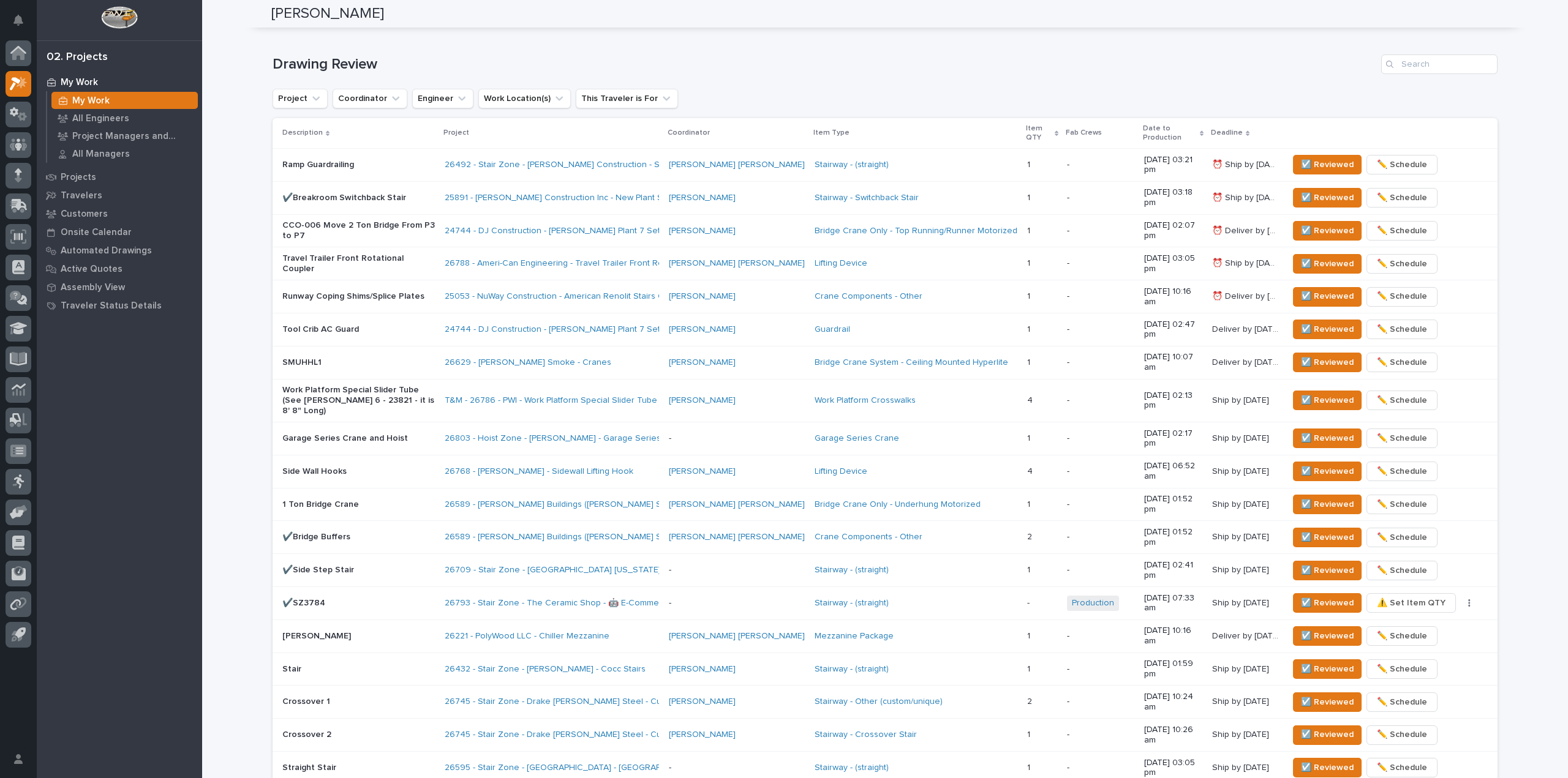
click at [201, 623] on div "My Work My Work All Engineers Project Managers and Engineers All Managers Proje…" at bounding box center [119, 425] width 165 height 705
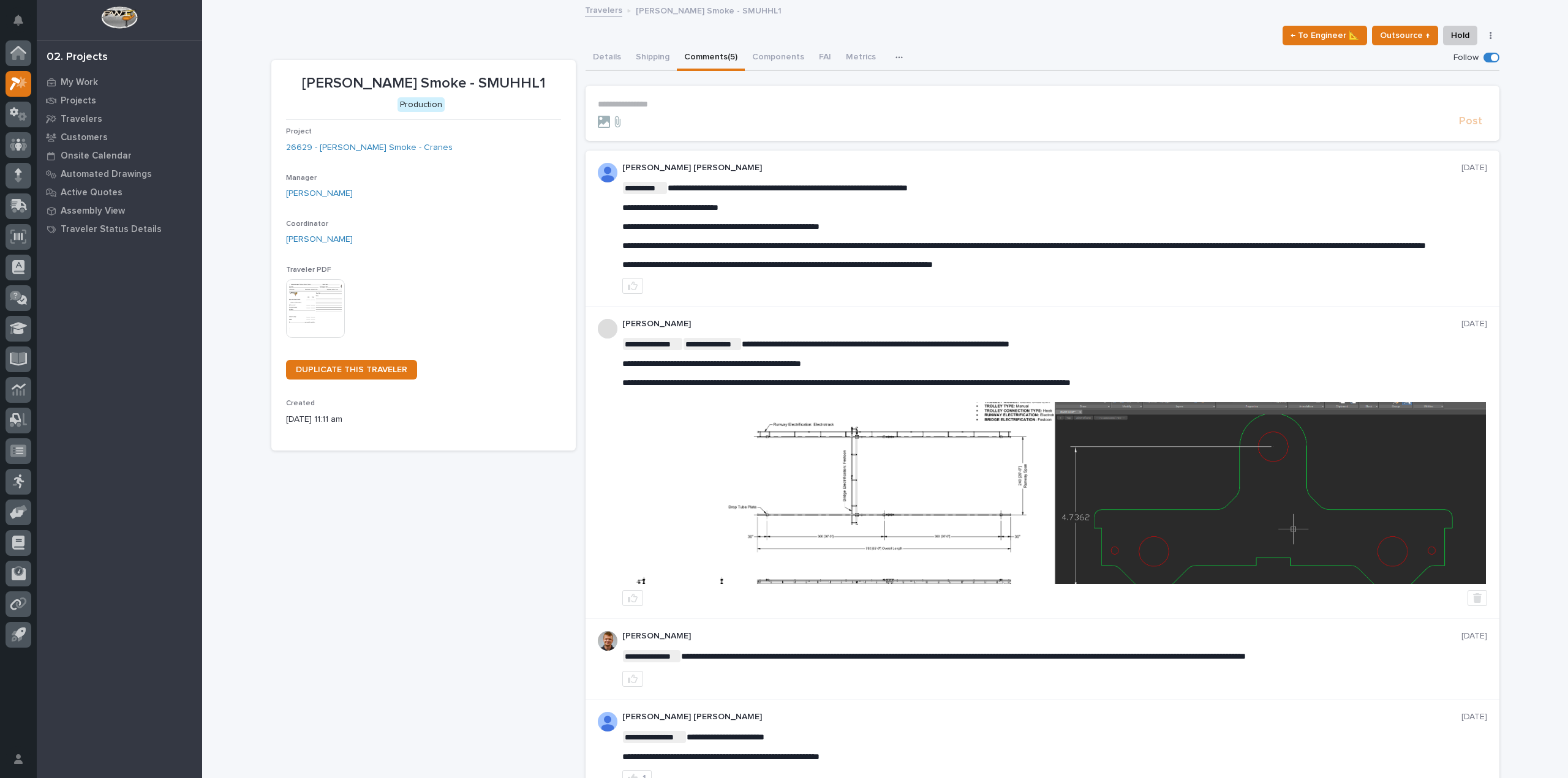
click at [632, 103] on p "**********" at bounding box center [1042, 104] width 889 height 10
click at [619, 105] on p "**********" at bounding box center [1042, 104] width 889 height 10
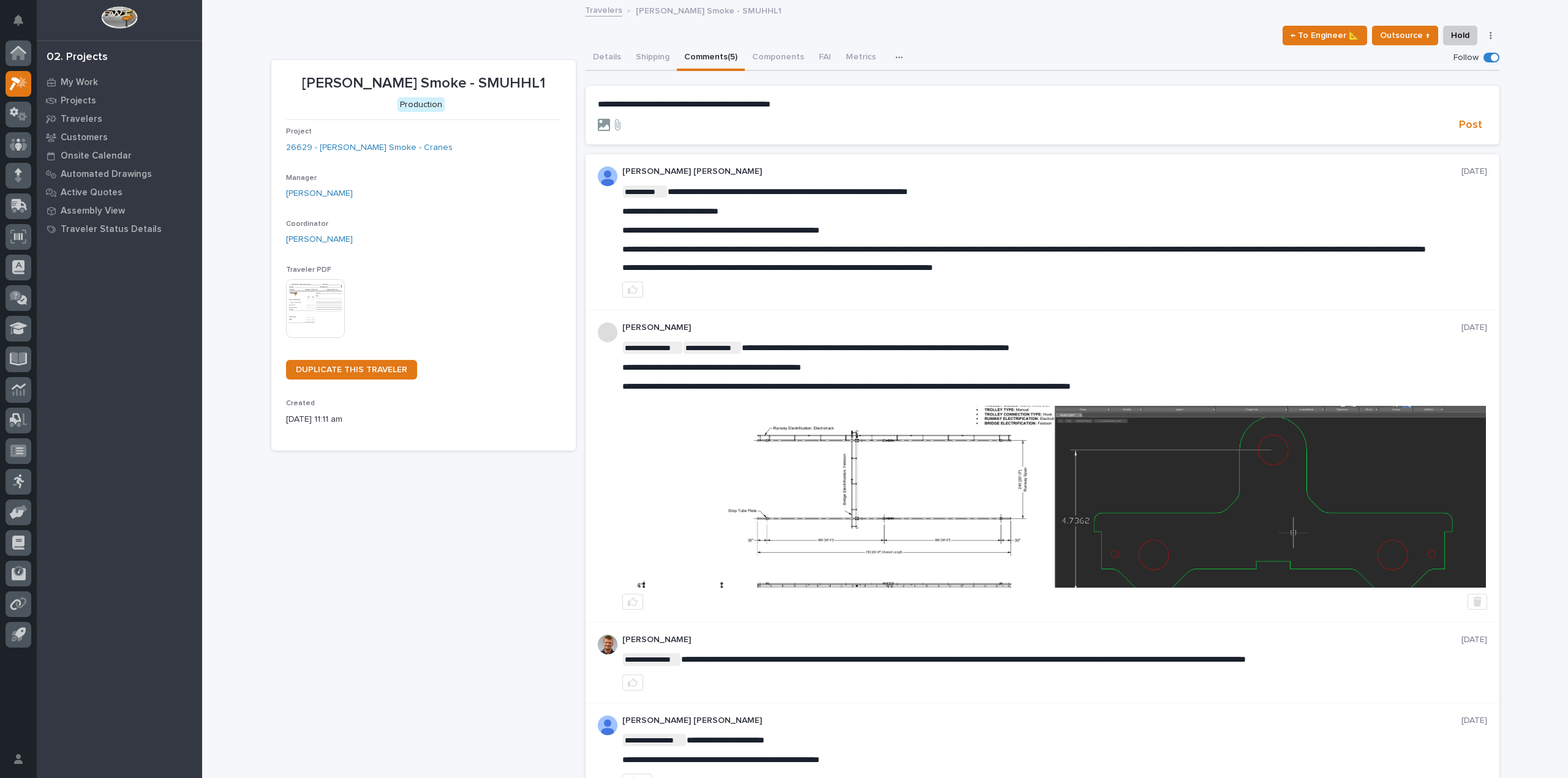
click at [598, 123] on icon at bounding box center [604, 125] width 12 height 12
click at [598, 118] on input "file" at bounding box center [598, 118] width 0 height 0
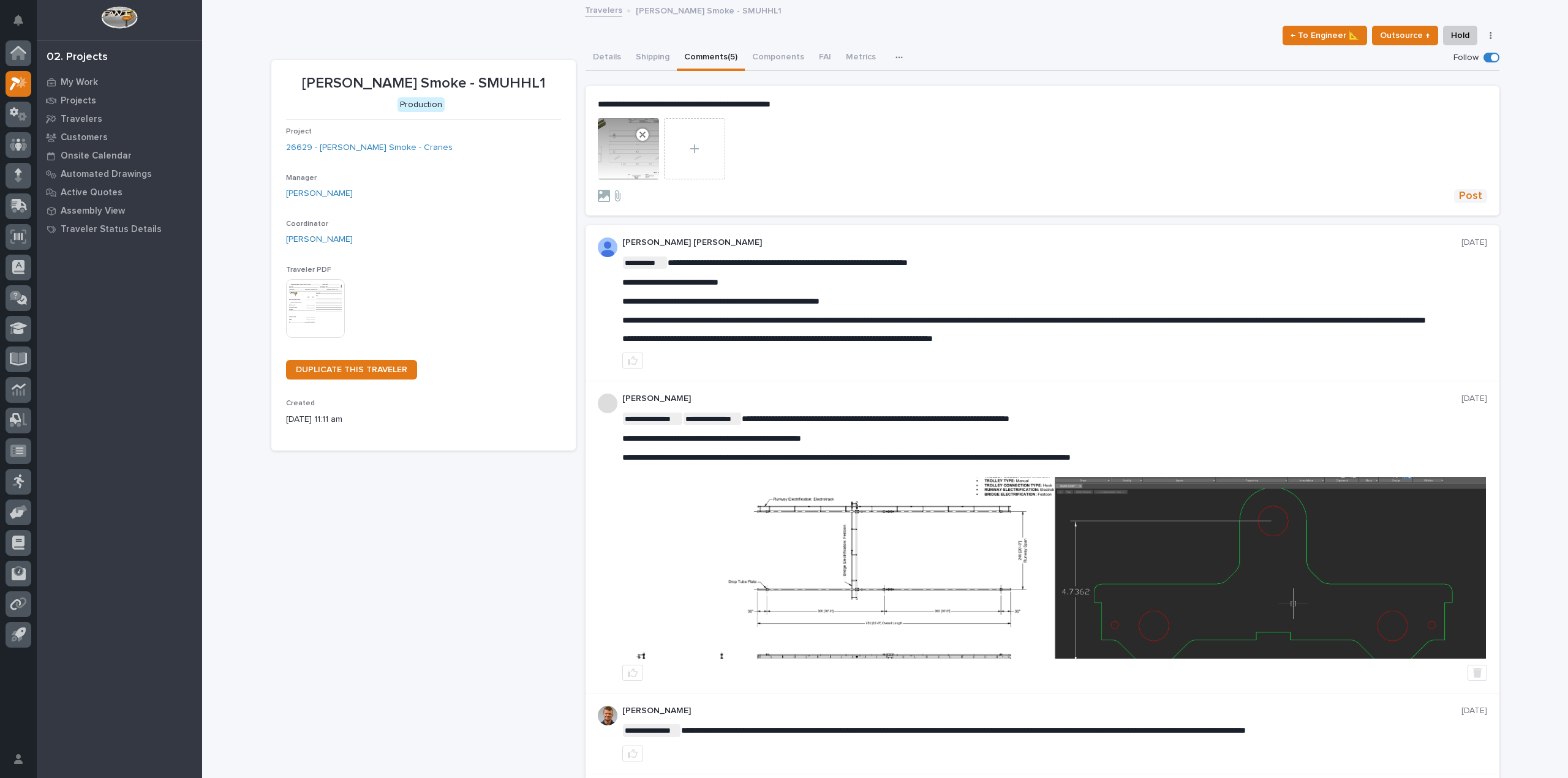
click at [1463, 201] on span "Post" at bounding box center [1470, 196] width 23 height 14
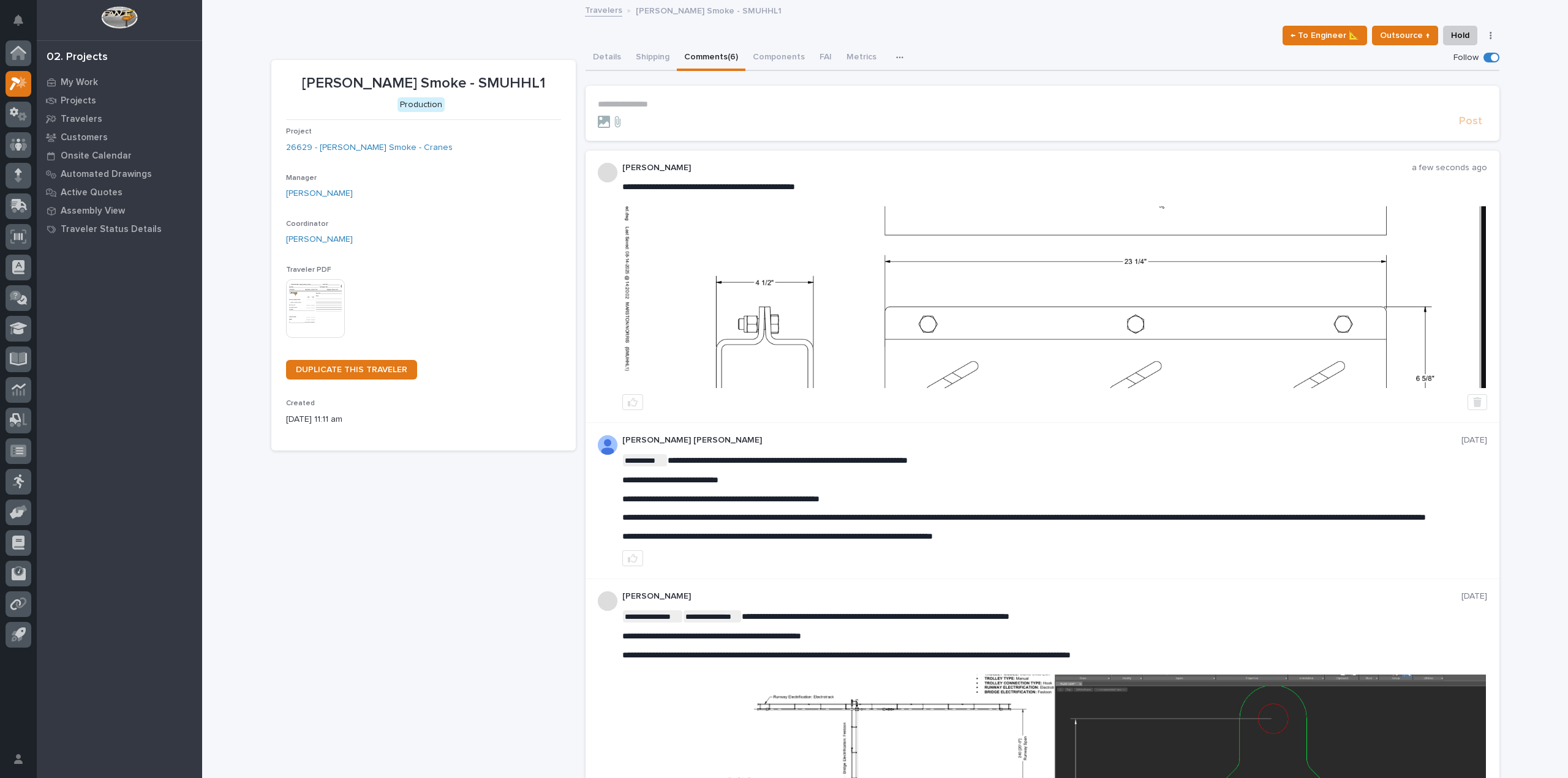
click at [934, 273] on img at bounding box center [1054, 297] width 863 height 182
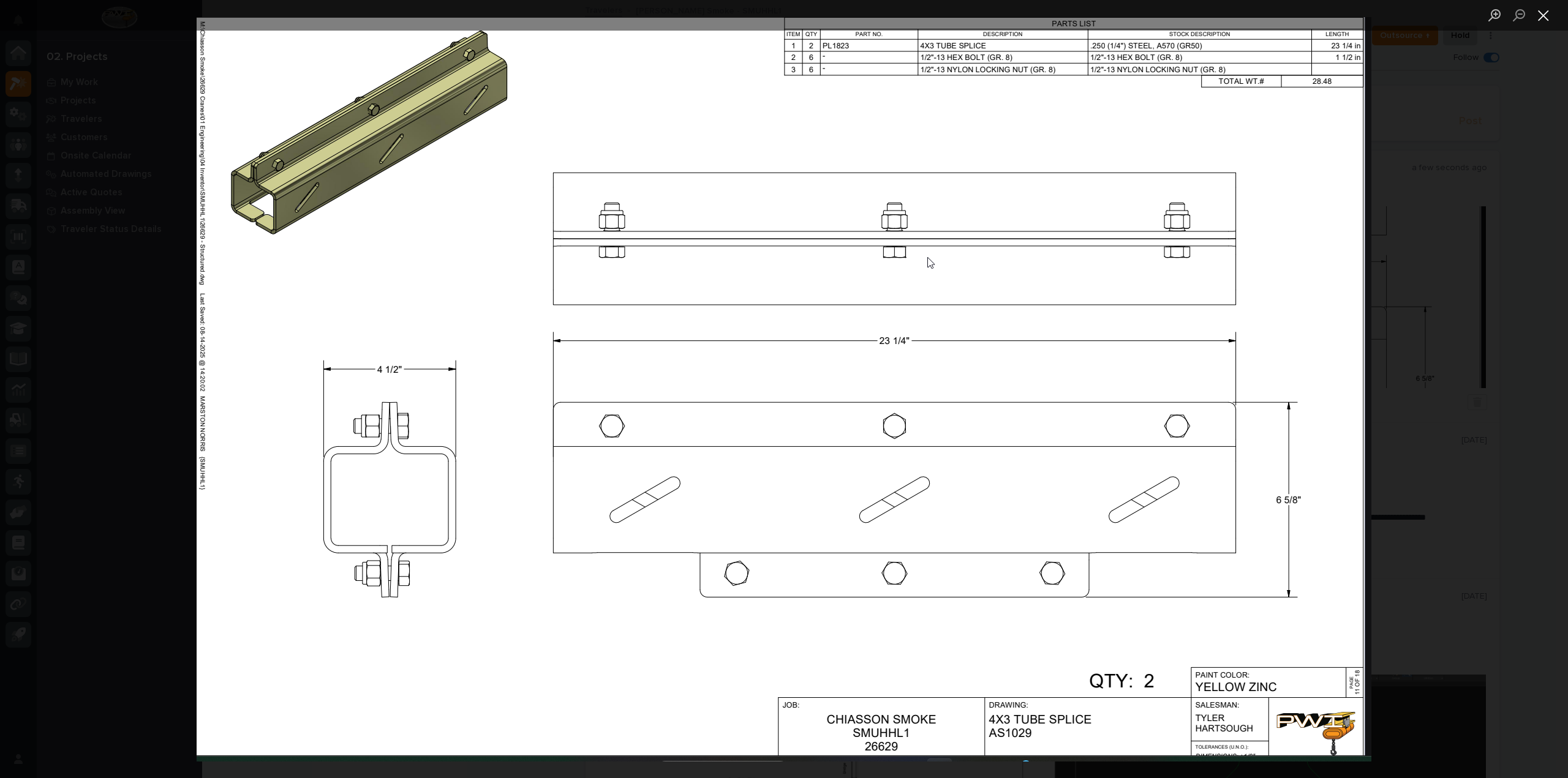
click at [1545, 14] on button "Close lightbox" at bounding box center [1543, 14] width 25 height 21
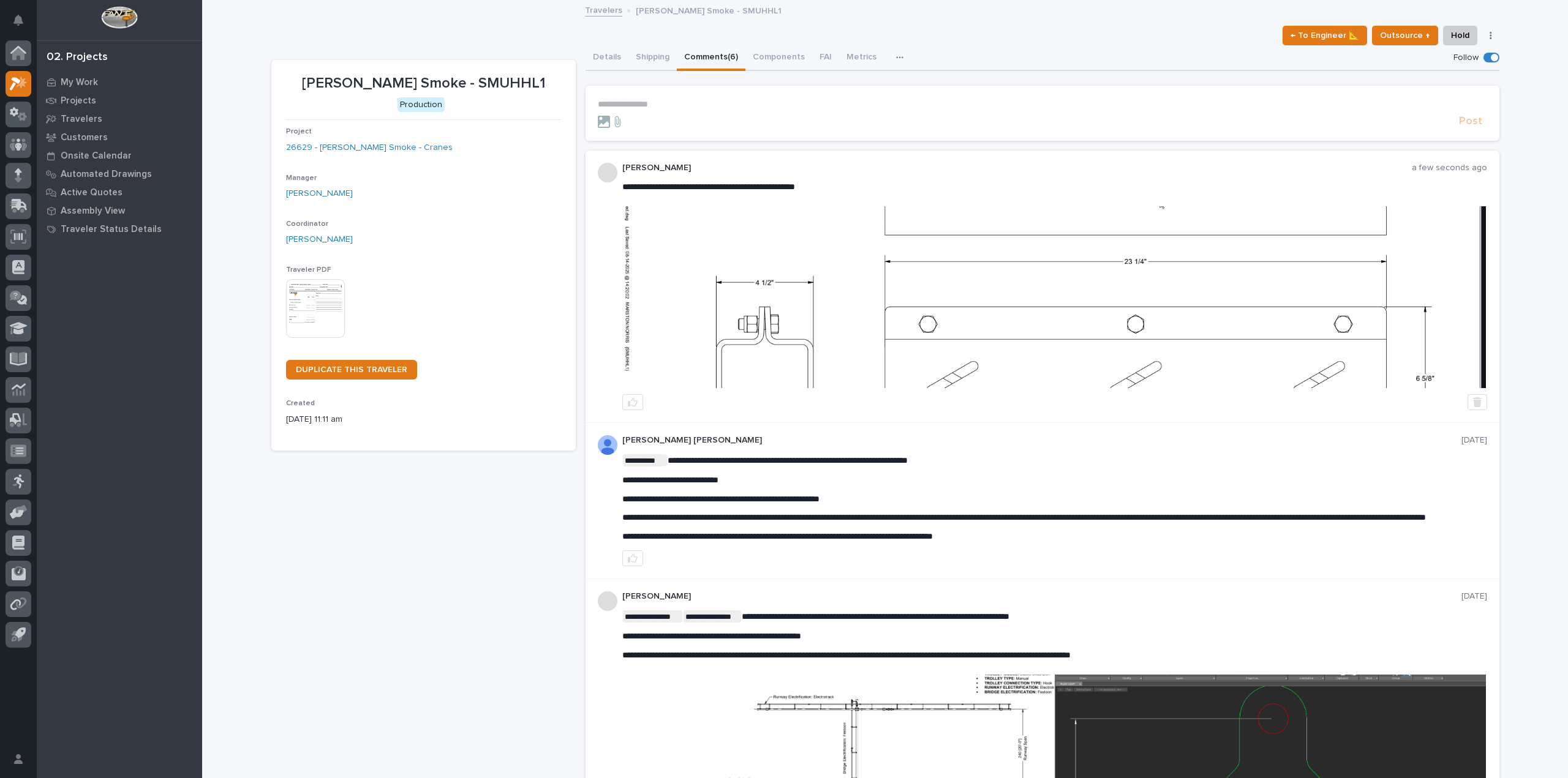
scroll to position [85, 0]
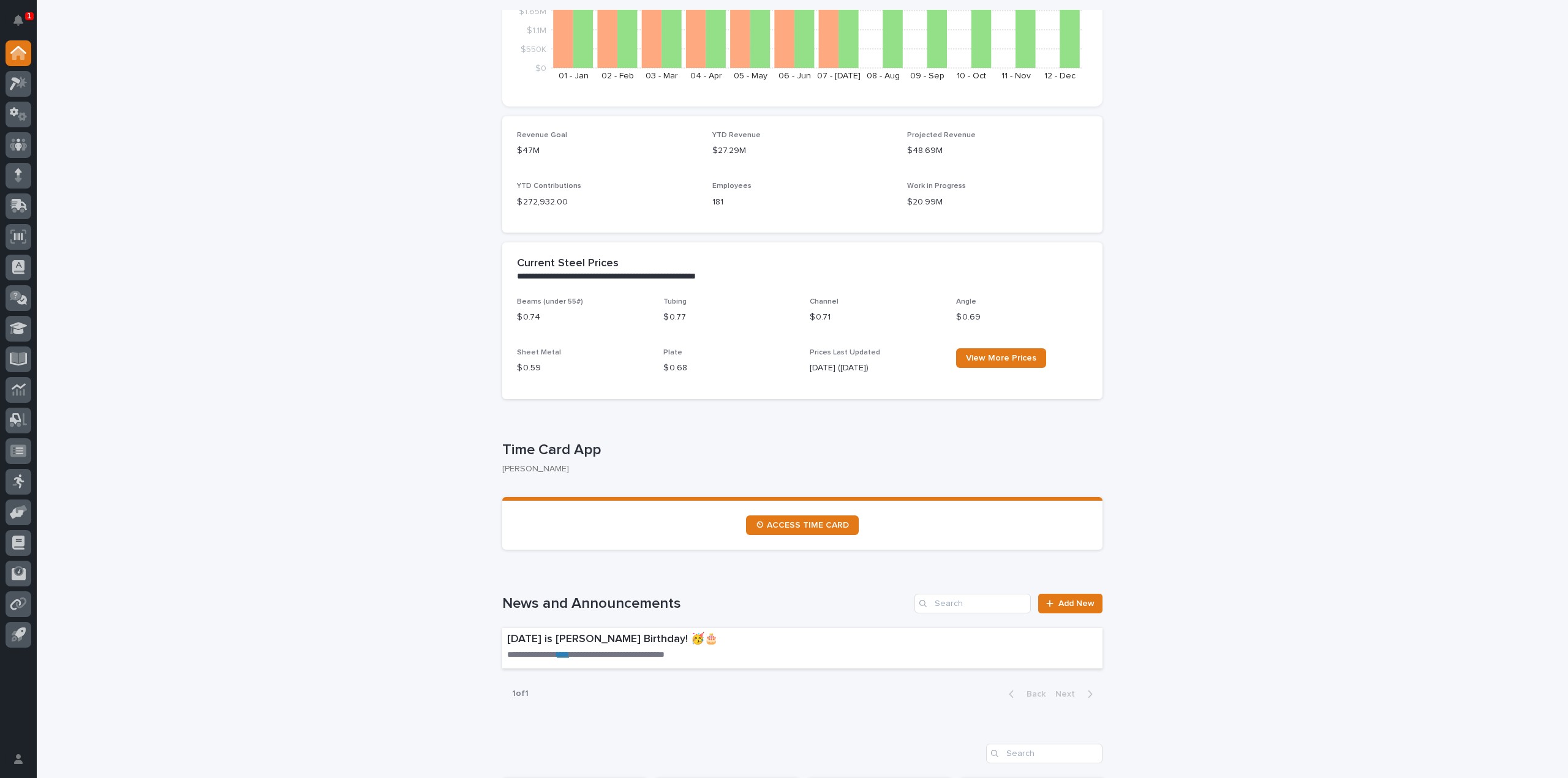
scroll to position [245, 0]
